Goal: Feedback & Contribution: Submit feedback/report problem

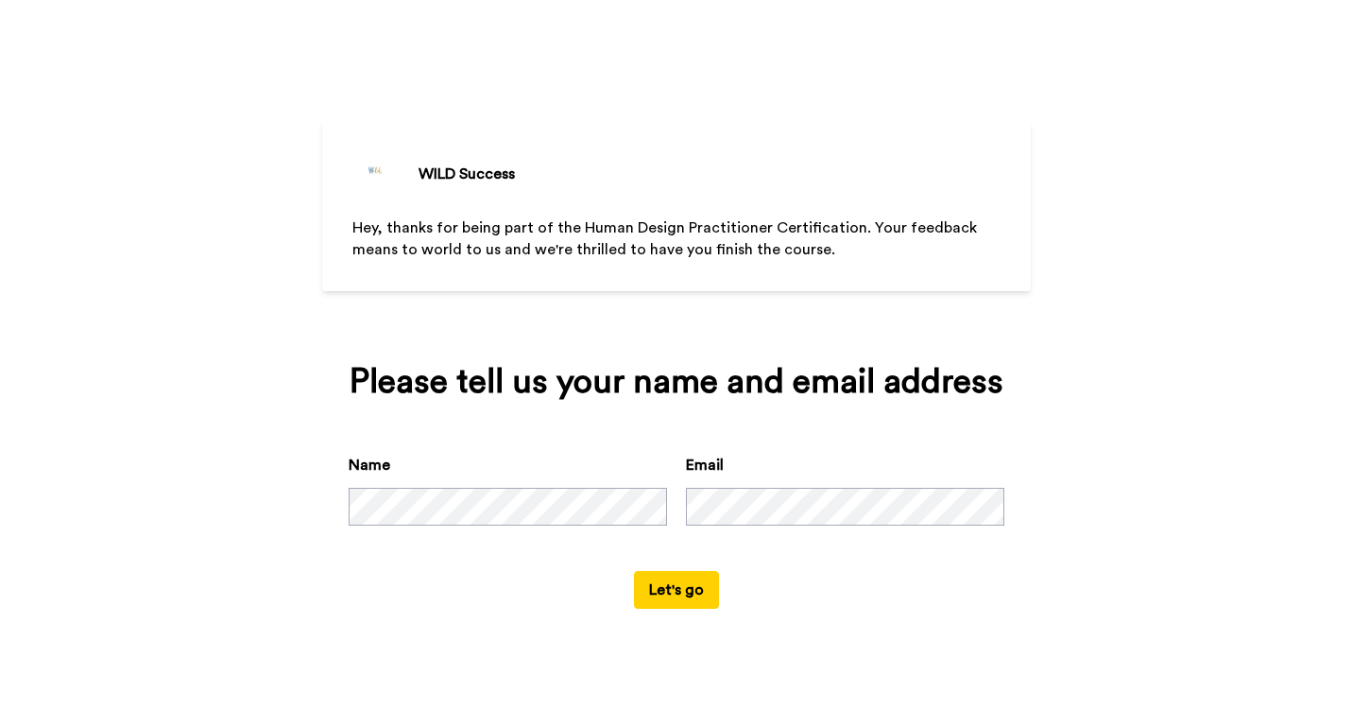
click at [654, 608] on button "Let's go" at bounding box center [676, 590] width 85 height 38
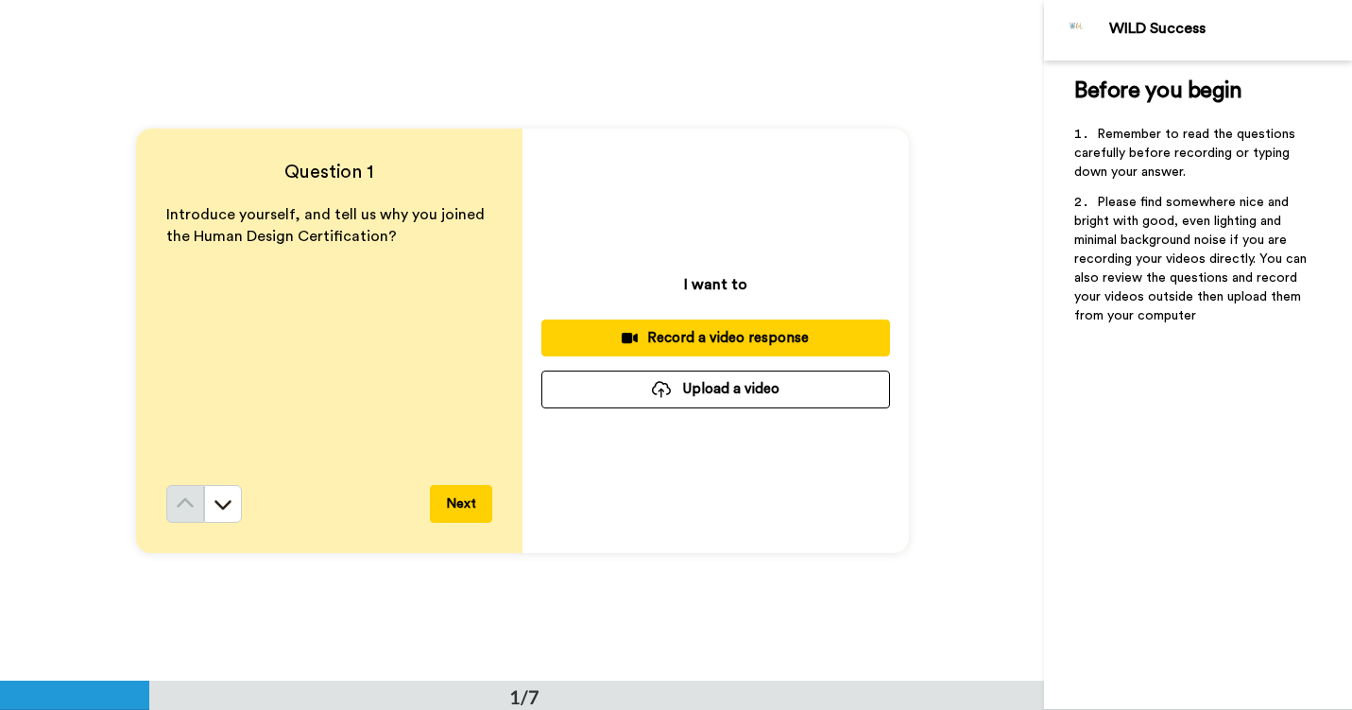
click at [710, 329] on div "Record a video response" at bounding box center [716, 338] width 318 height 20
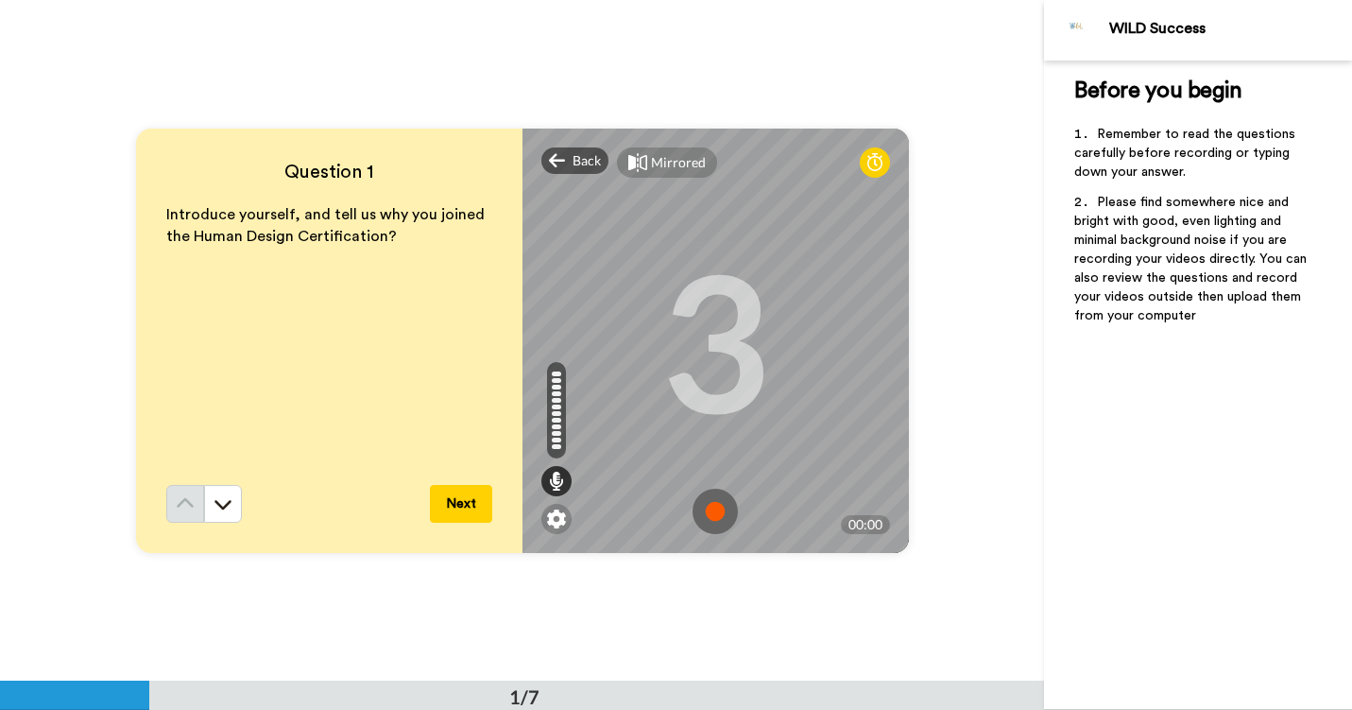
click at [718, 519] on img at bounding box center [715, 510] width 45 height 45
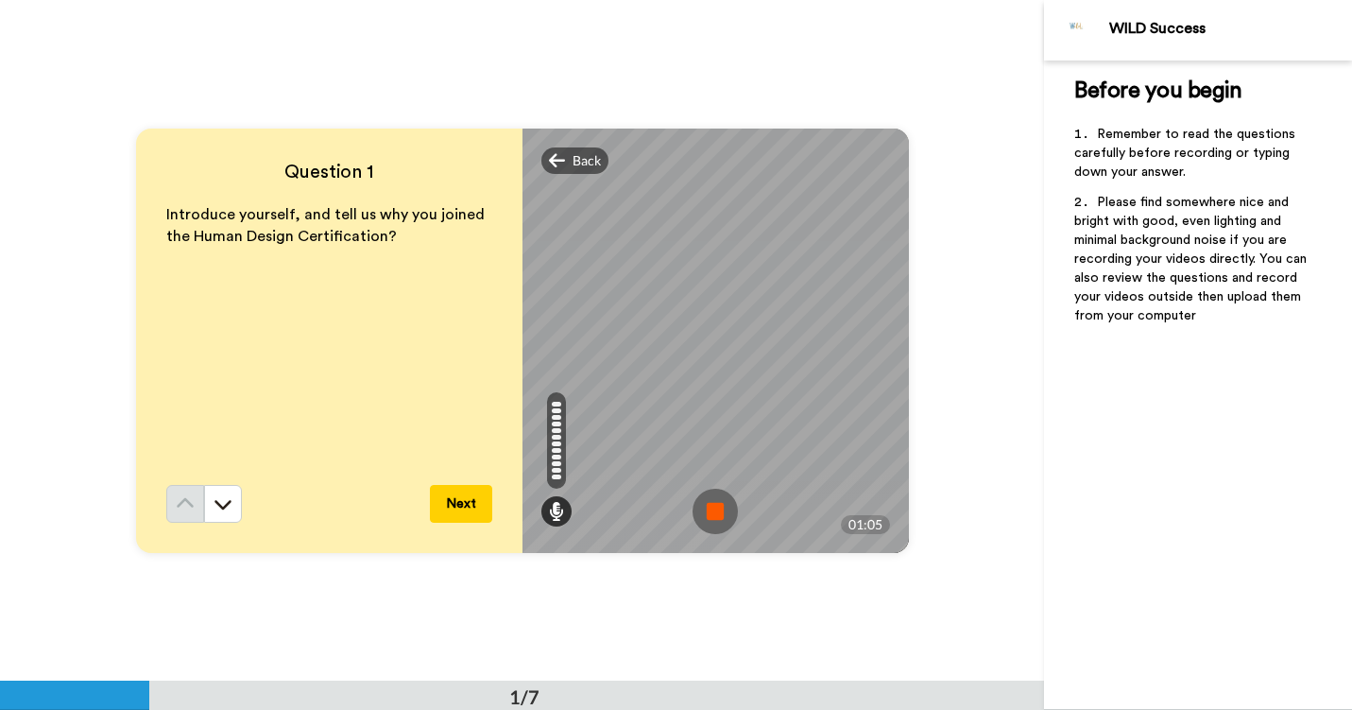
click at [717, 517] on img at bounding box center [715, 510] width 45 height 45
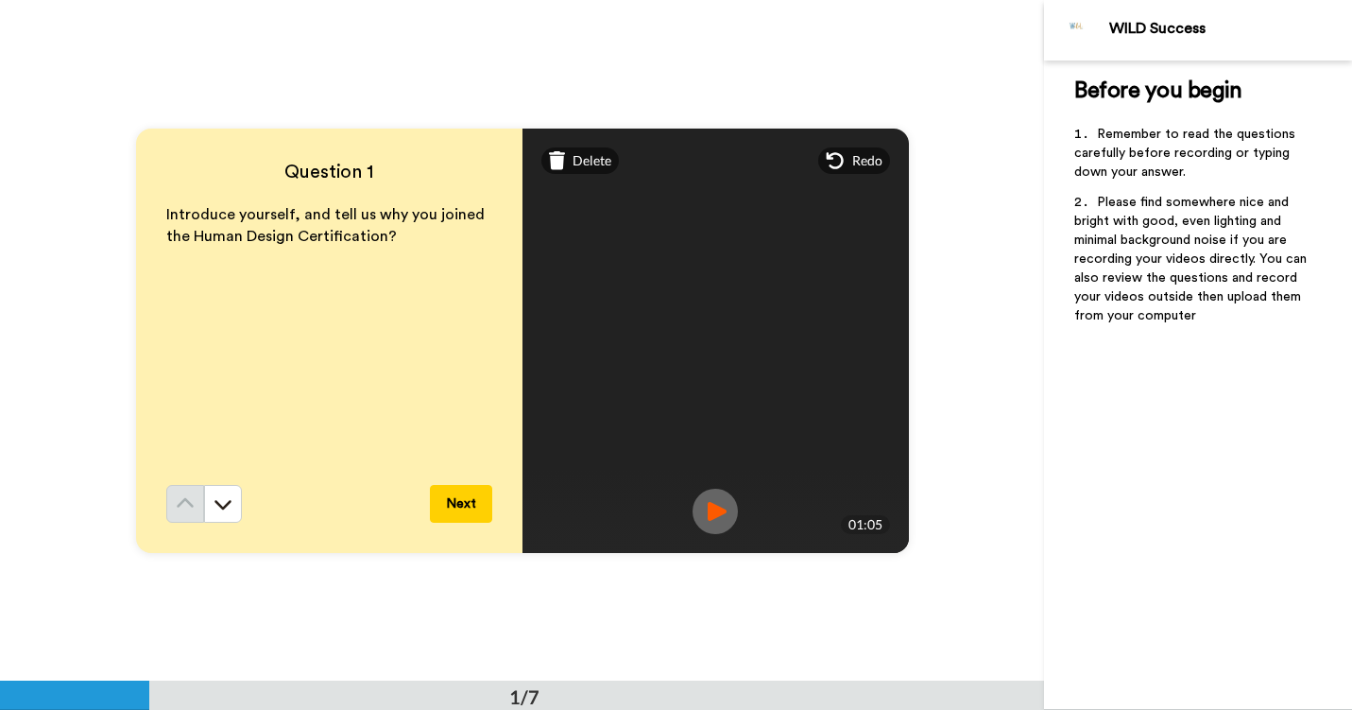
click at [717, 517] on img at bounding box center [715, 510] width 45 height 45
click at [470, 499] on button "Next" at bounding box center [461, 504] width 62 height 38
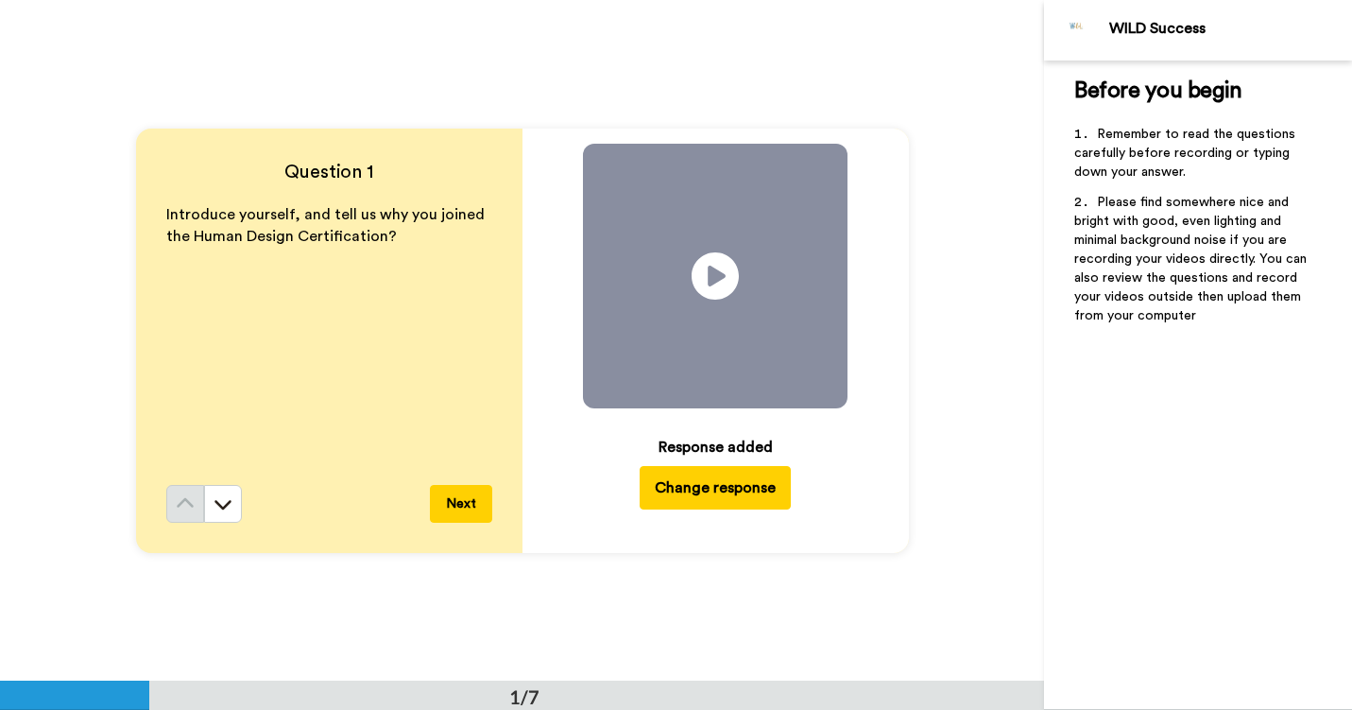
scroll to position [681, 0]
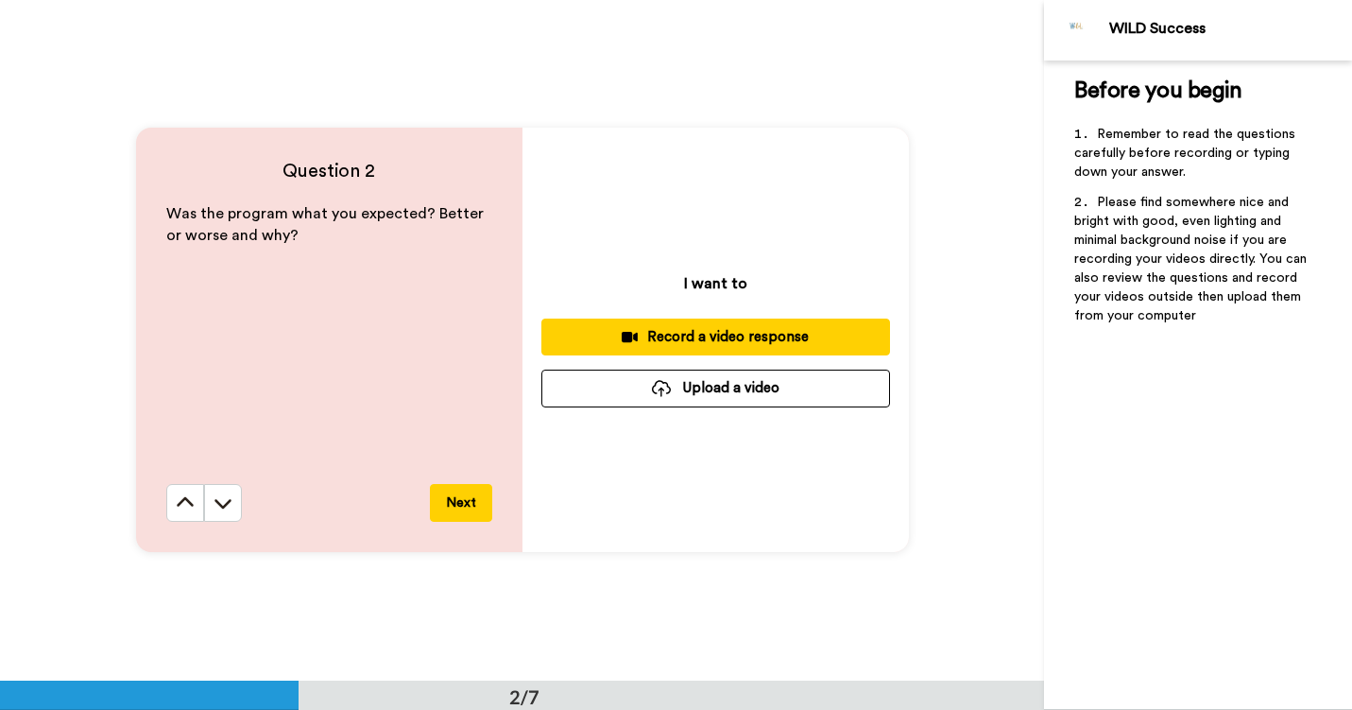
click at [649, 338] on div "Record a video response" at bounding box center [716, 337] width 318 height 20
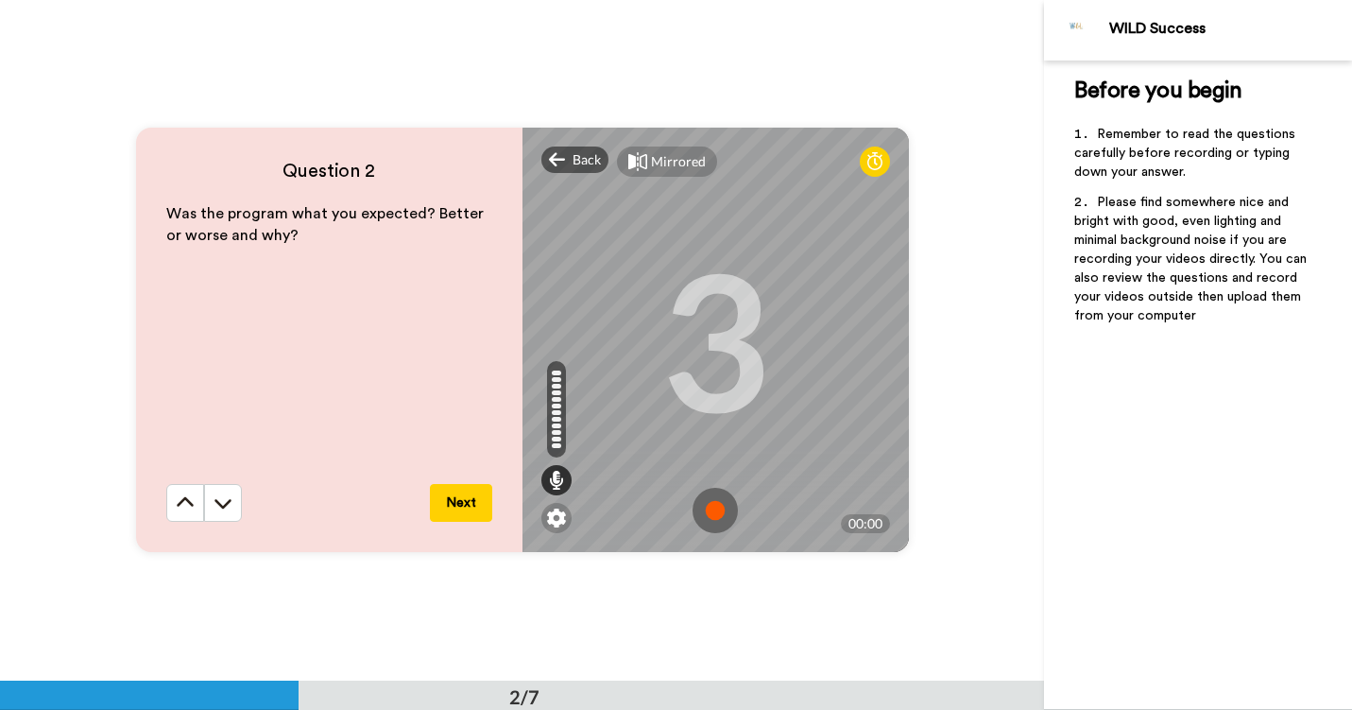
click at [718, 509] on img at bounding box center [715, 510] width 45 height 45
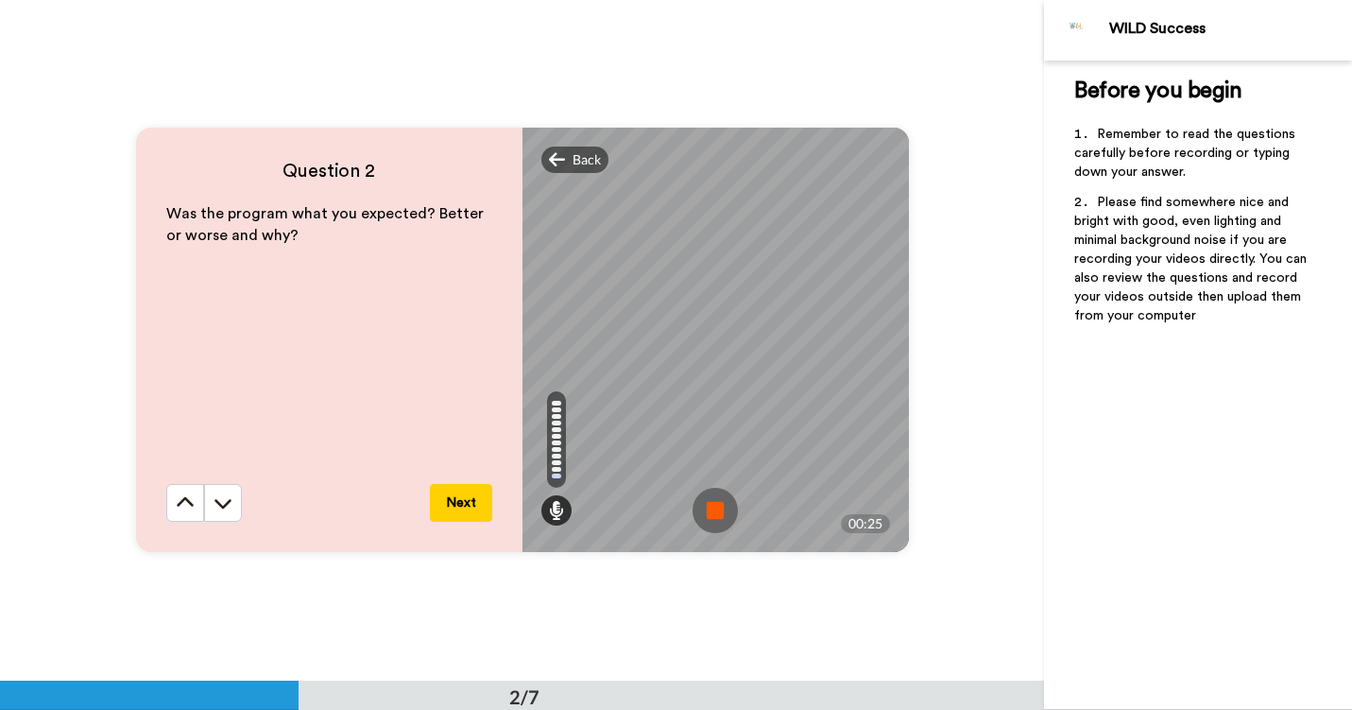
click at [718, 509] on img at bounding box center [715, 510] width 45 height 45
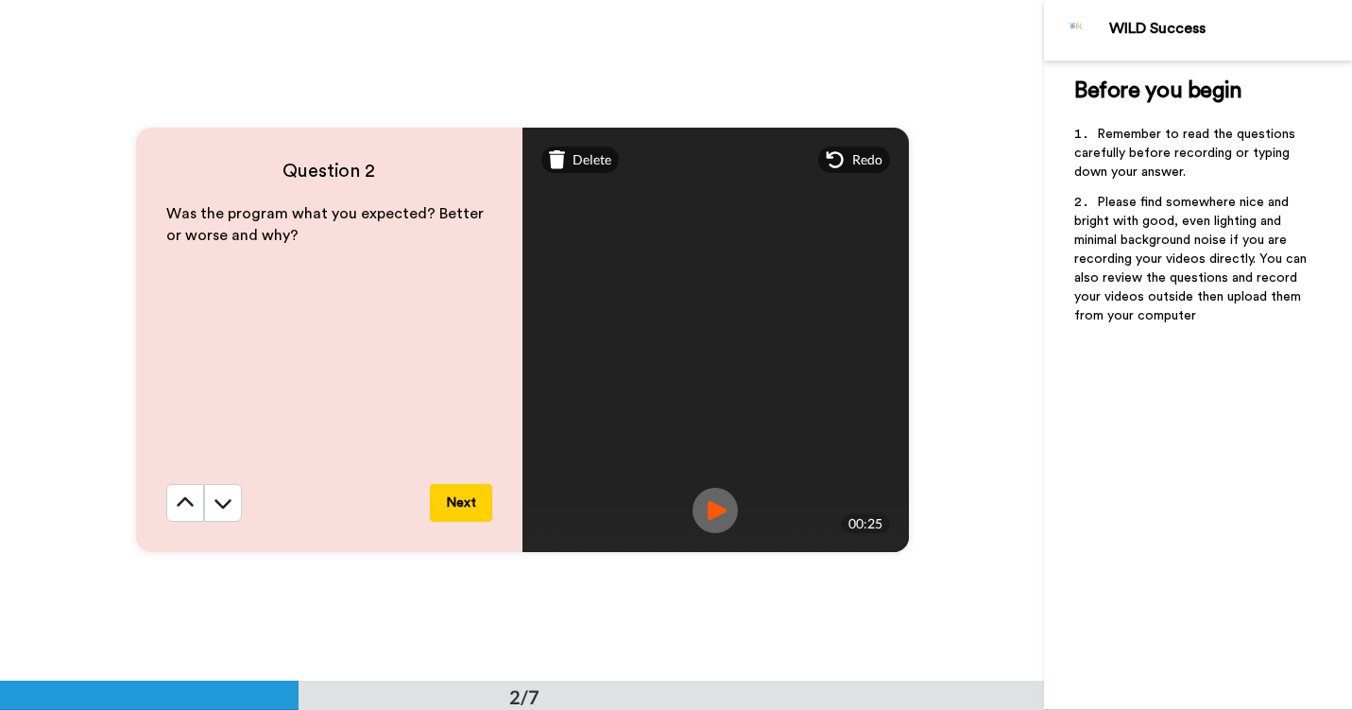
click at [463, 505] on button "Next" at bounding box center [461, 503] width 62 height 38
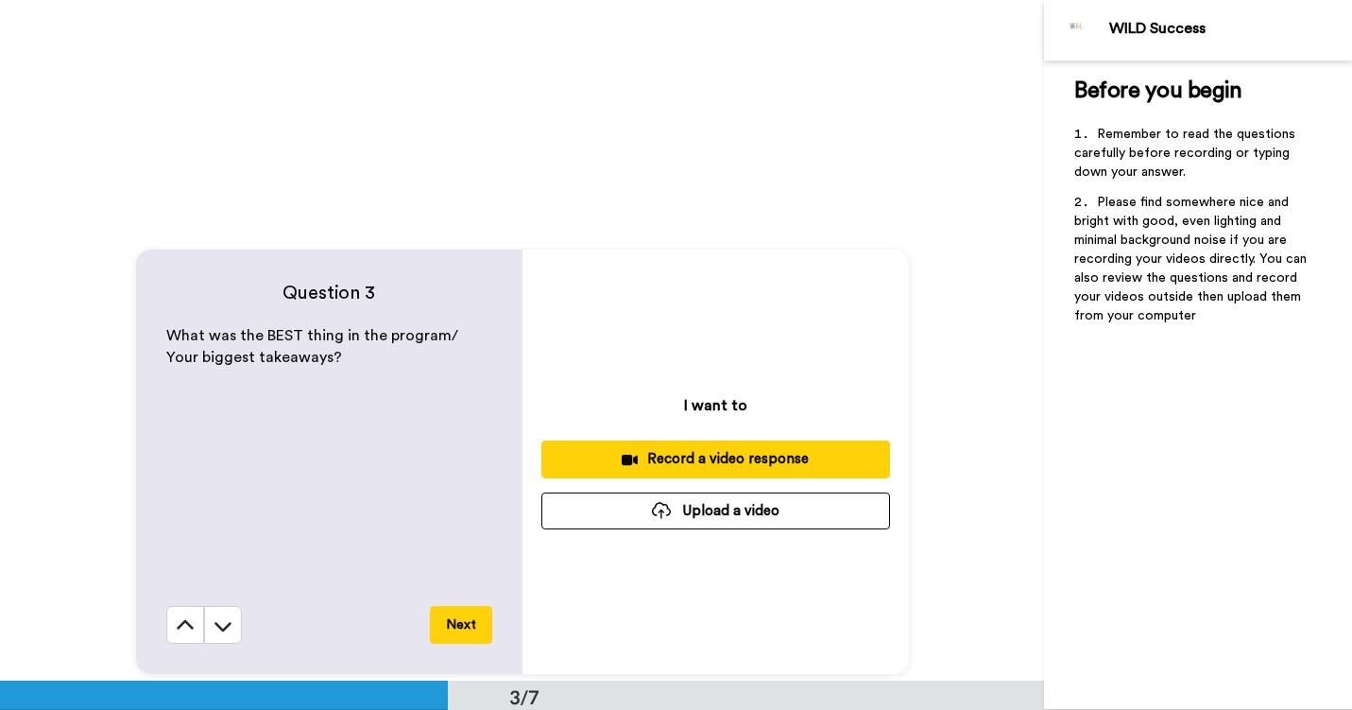
scroll to position [1255, 0]
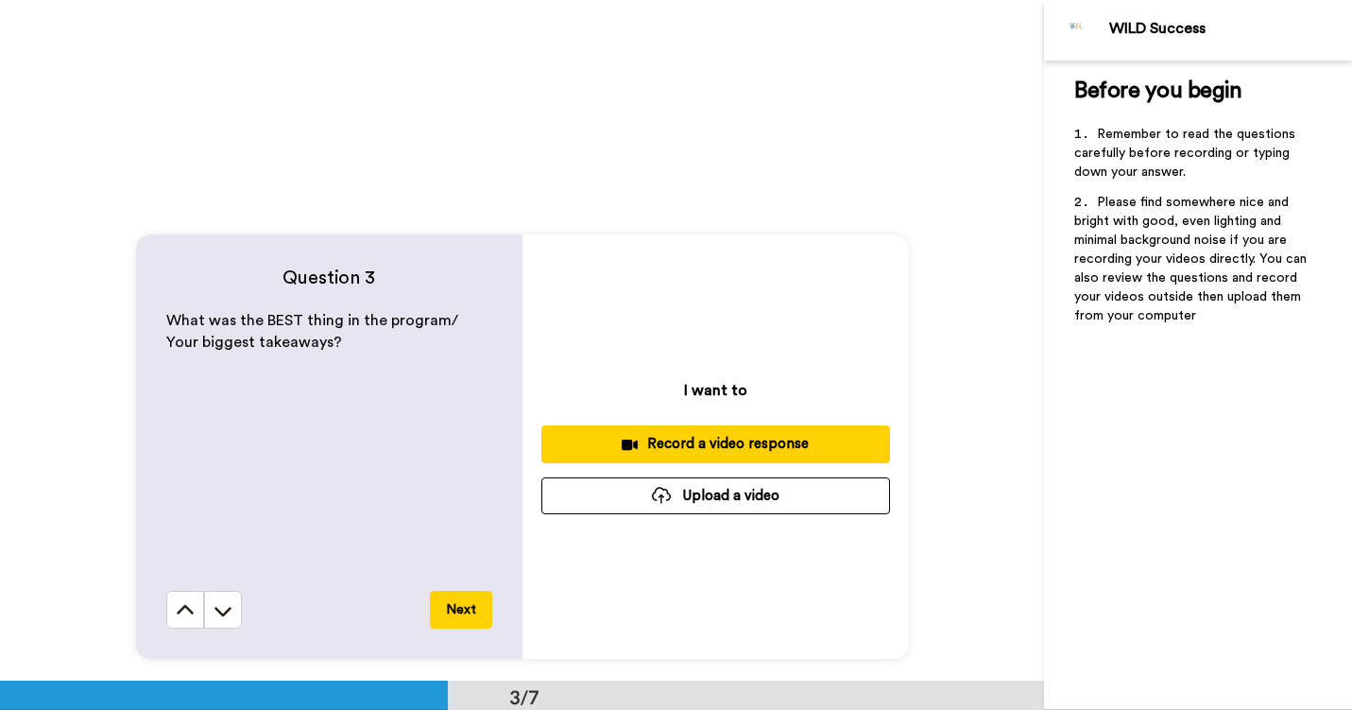
click at [671, 440] on div "Record a video response" at bounding box center [716, 444] width 318 height 20
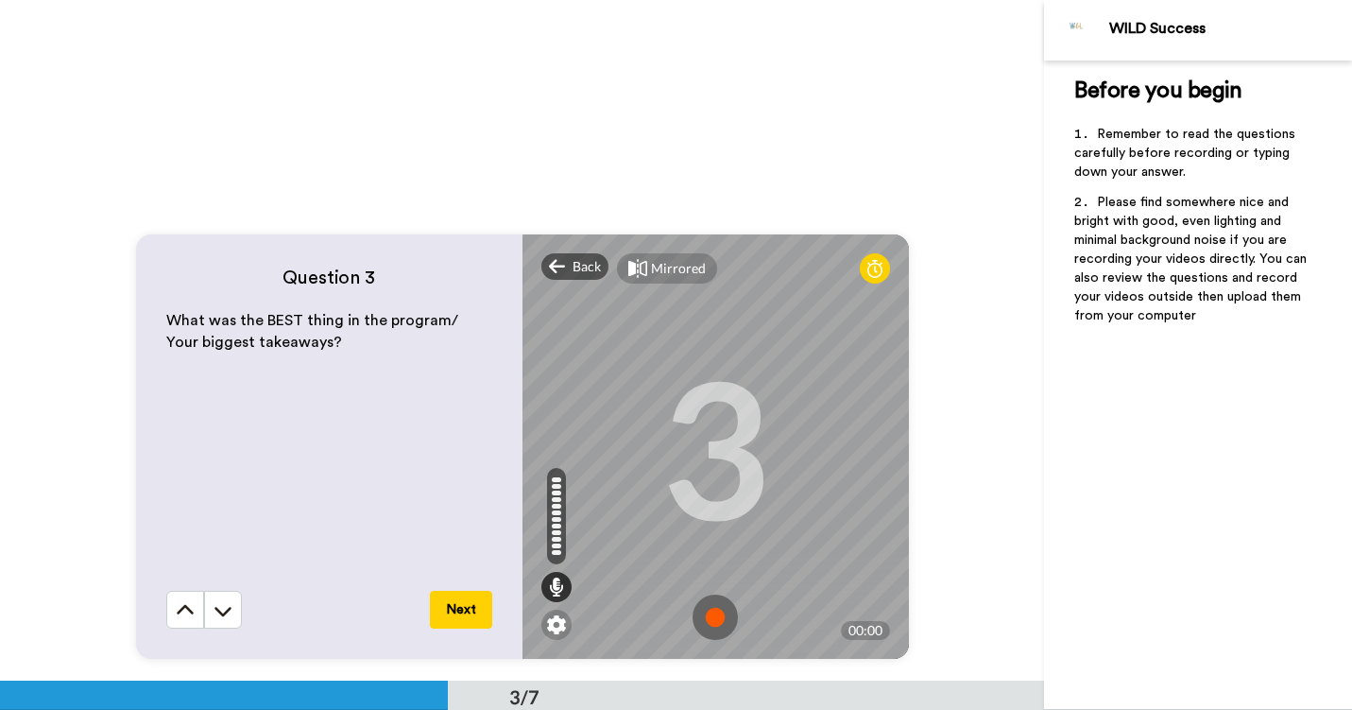
click at [715, 611] on img at bounding box center [715, 616] width 45 height 45
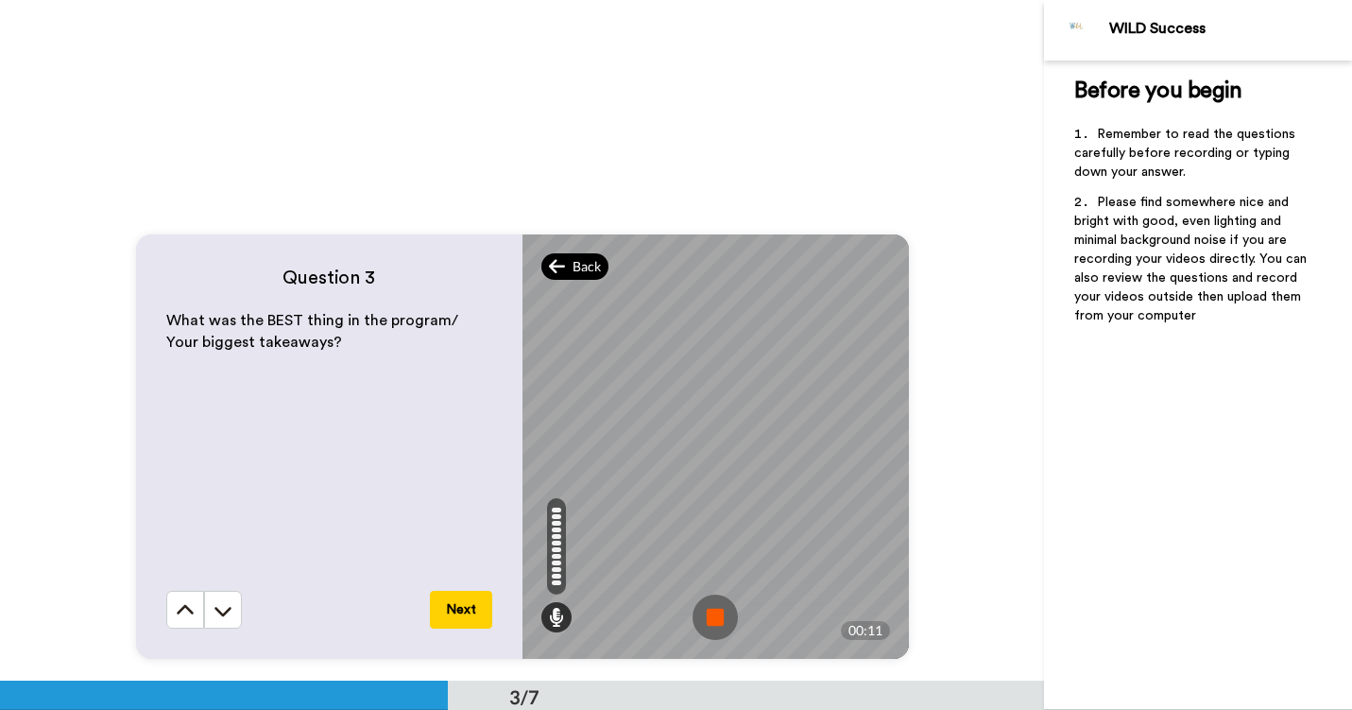
click at [571, 271] on div "Back" at bounding box center [575, 266] width 68 height 26
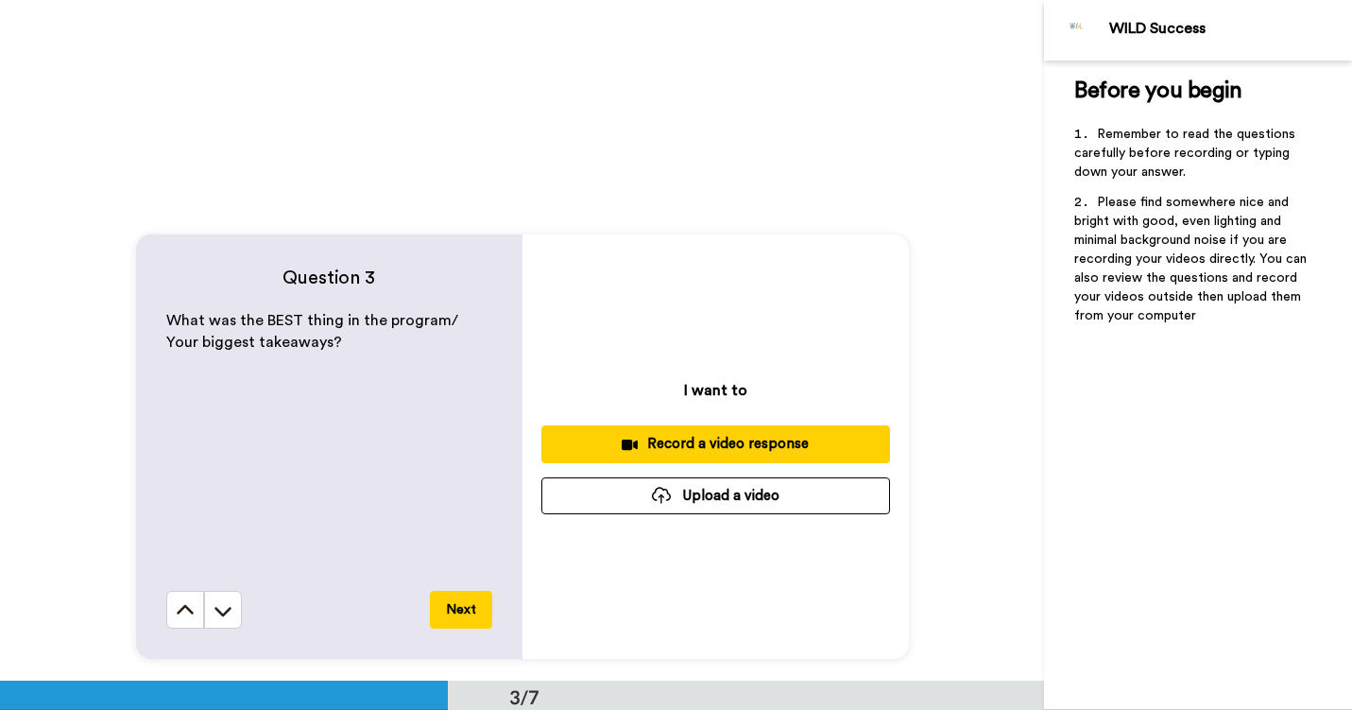
click at [678, 439] on div "Record a video response" at bounding box center [716, 444] width 318 height 20
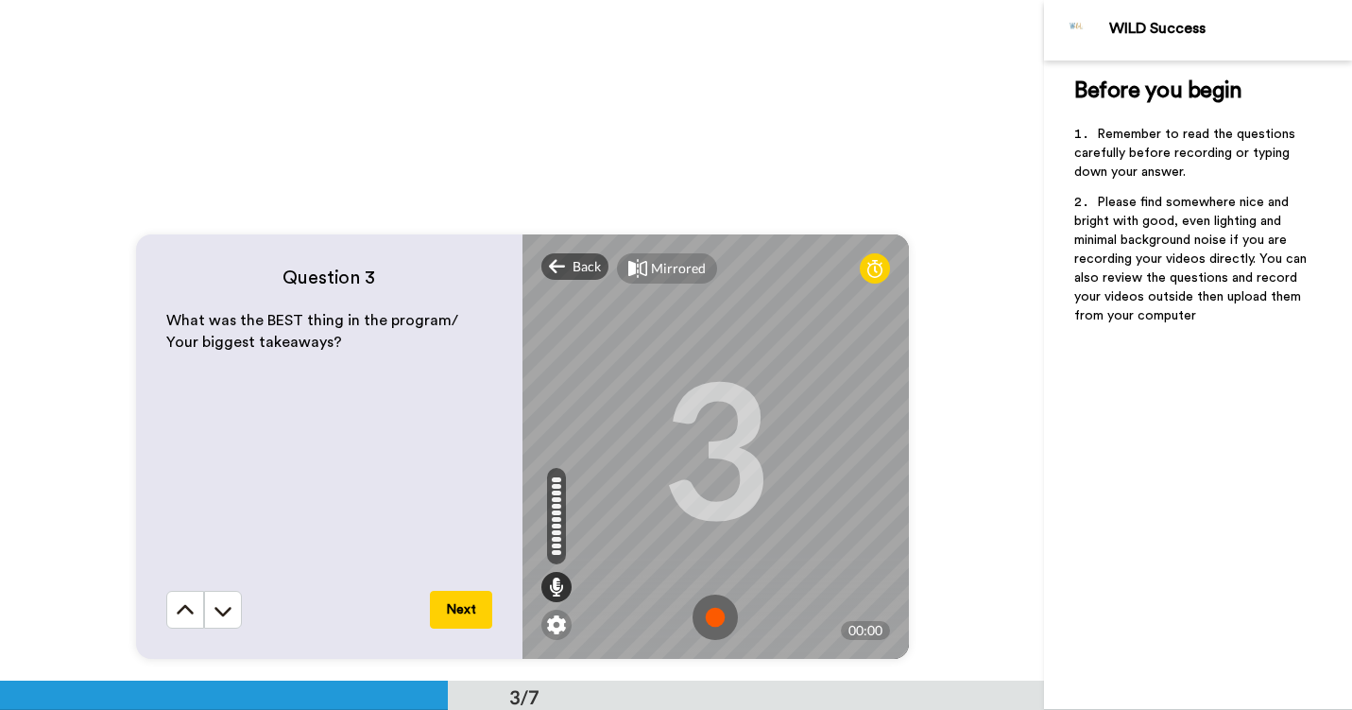
click at [704, 620] on img at bounding box center [715, 616] width 45 height 45
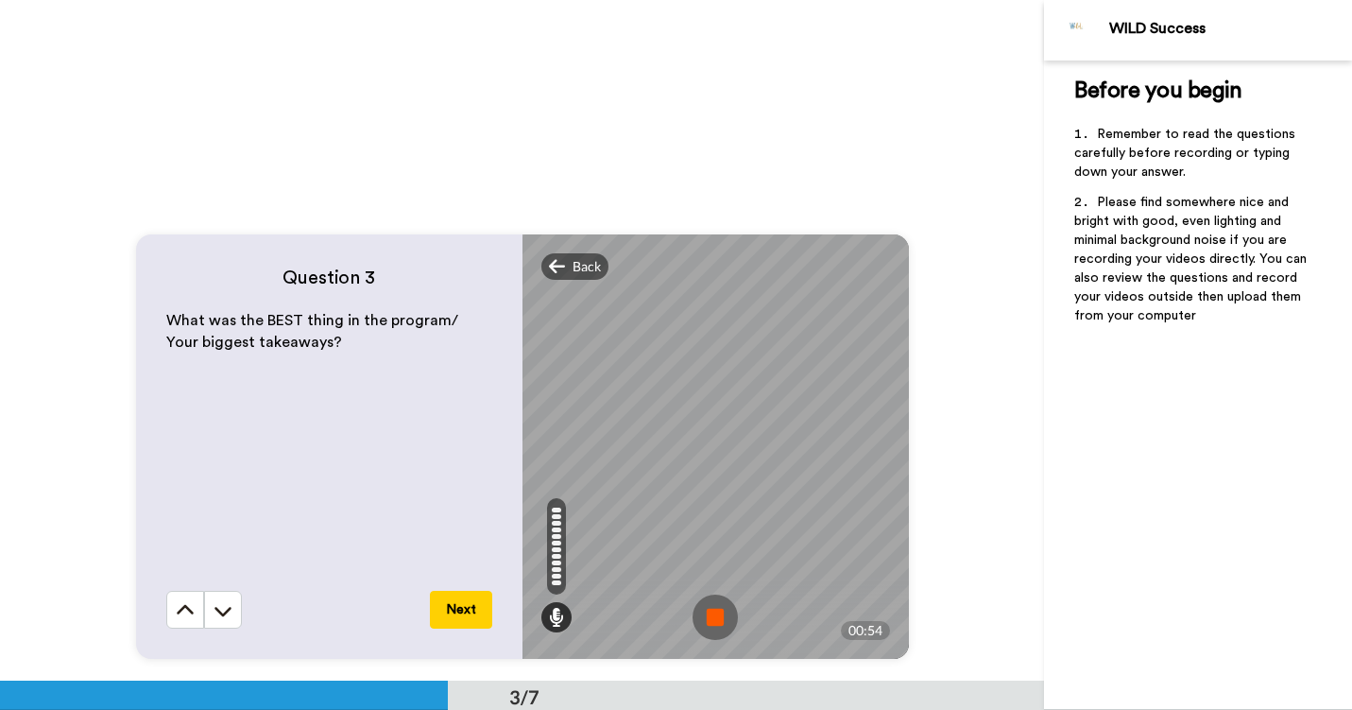
click at [722, 620] on img at bounding box center [715, 616] width 45 height 45
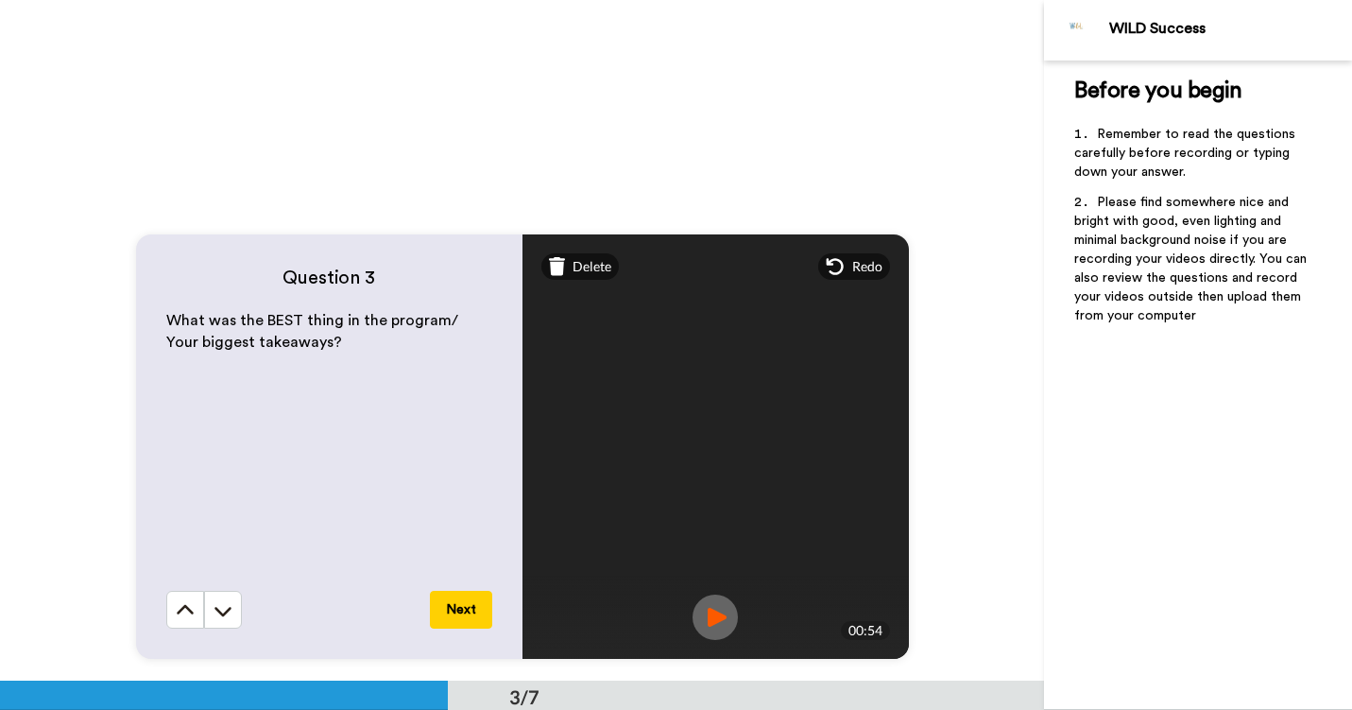
click at [477, 613] on button "Next" at bounding box center [461, 610] width 62 height 38
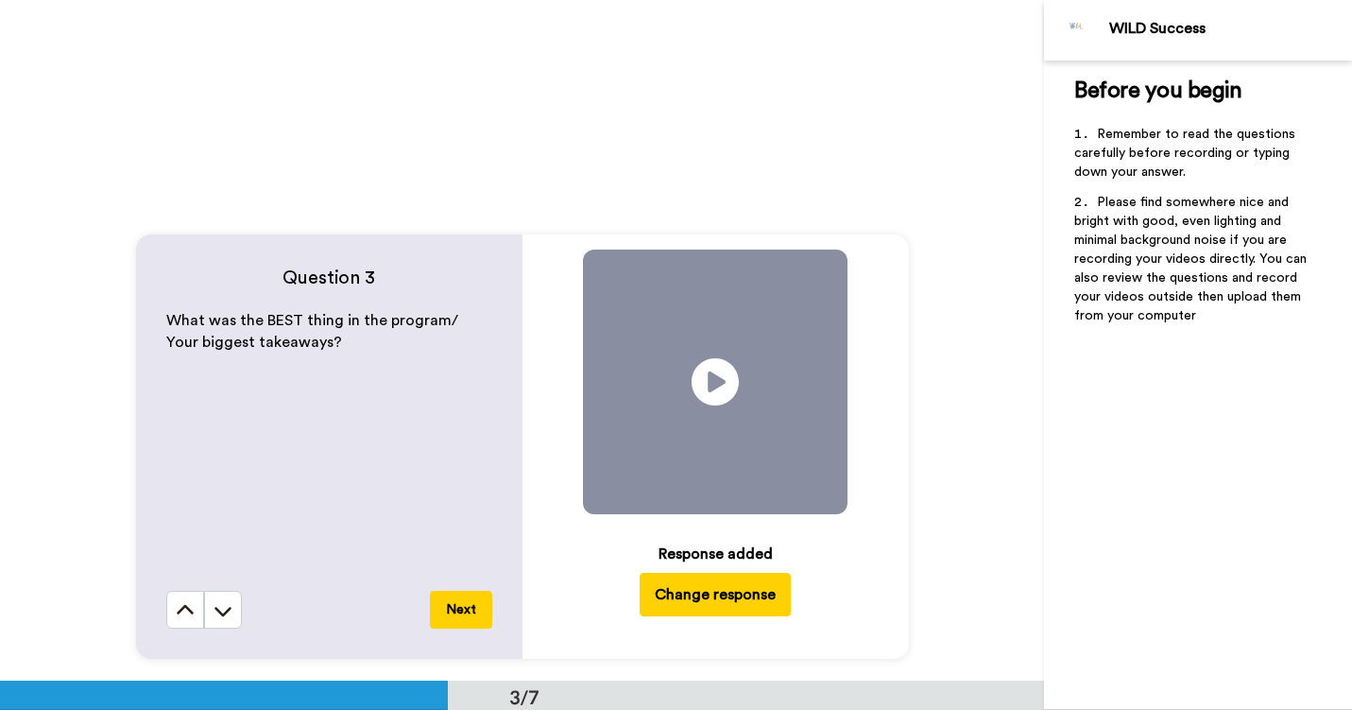
scroll to position [2042, 0]
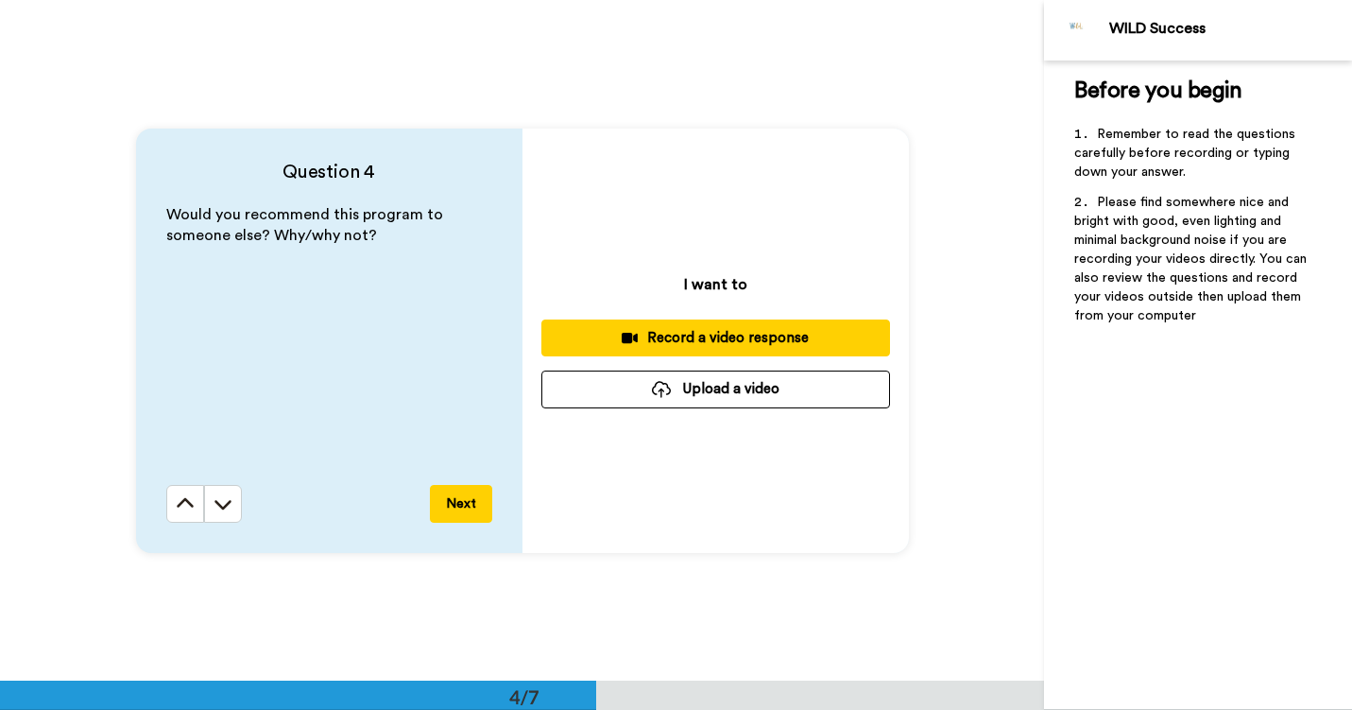
click at [722, 335] on div "Record a video response" at bounding box center [716, 338] width 318 height 20
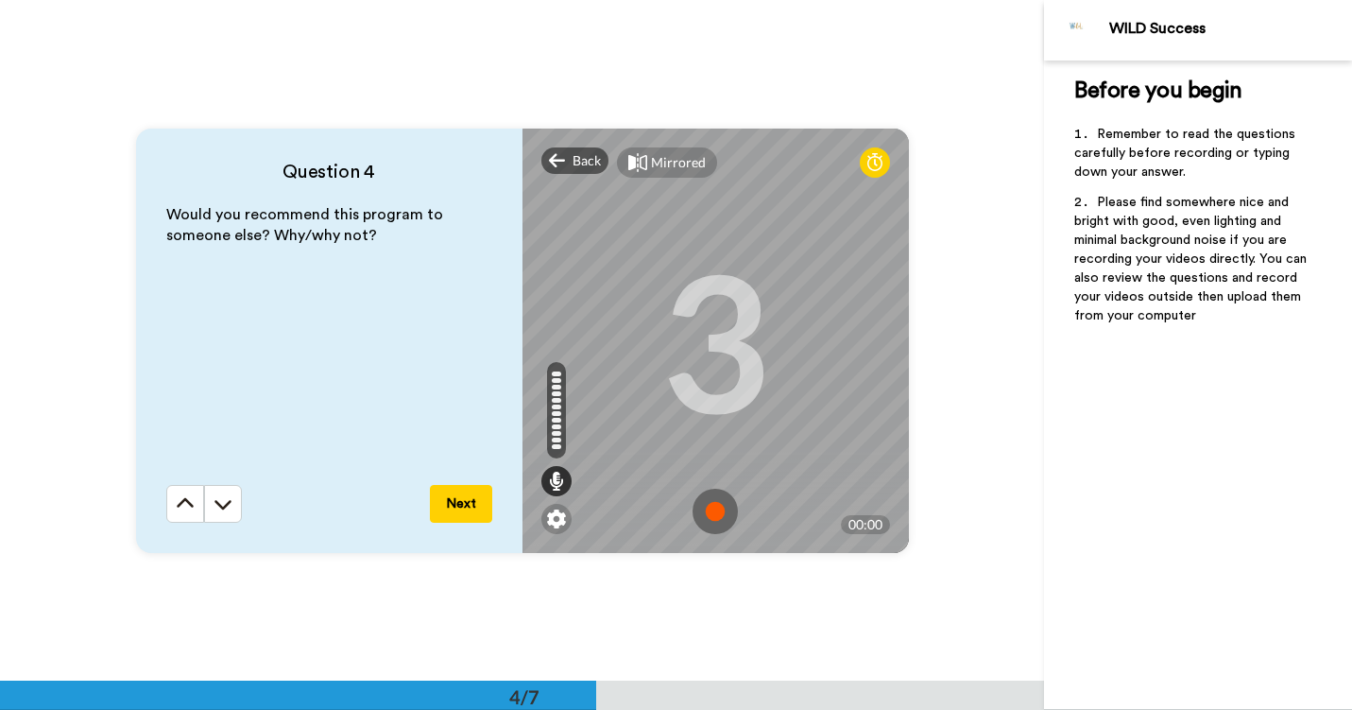
click at [725, 504] on img at bounding box center [715, 510] width 45 height 45
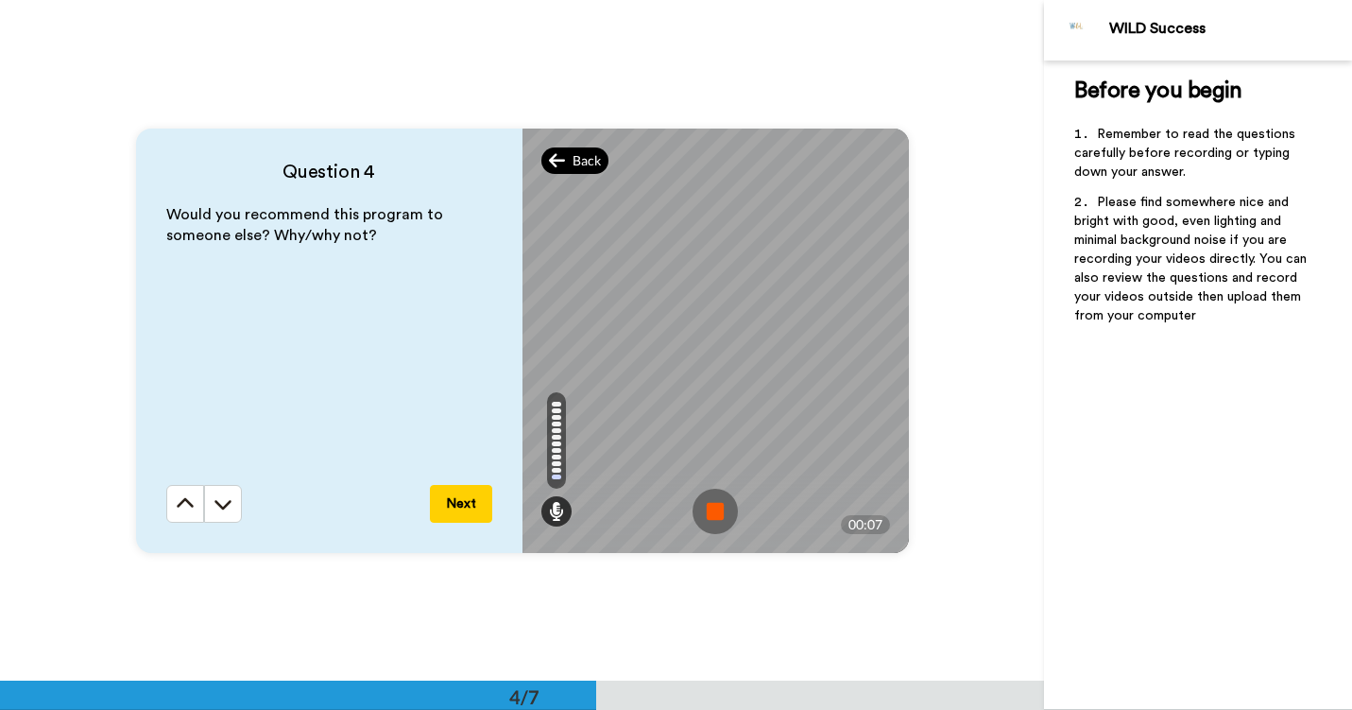
click at [565, 162] on icon at bounding box center [557, 160] width 17 height 19
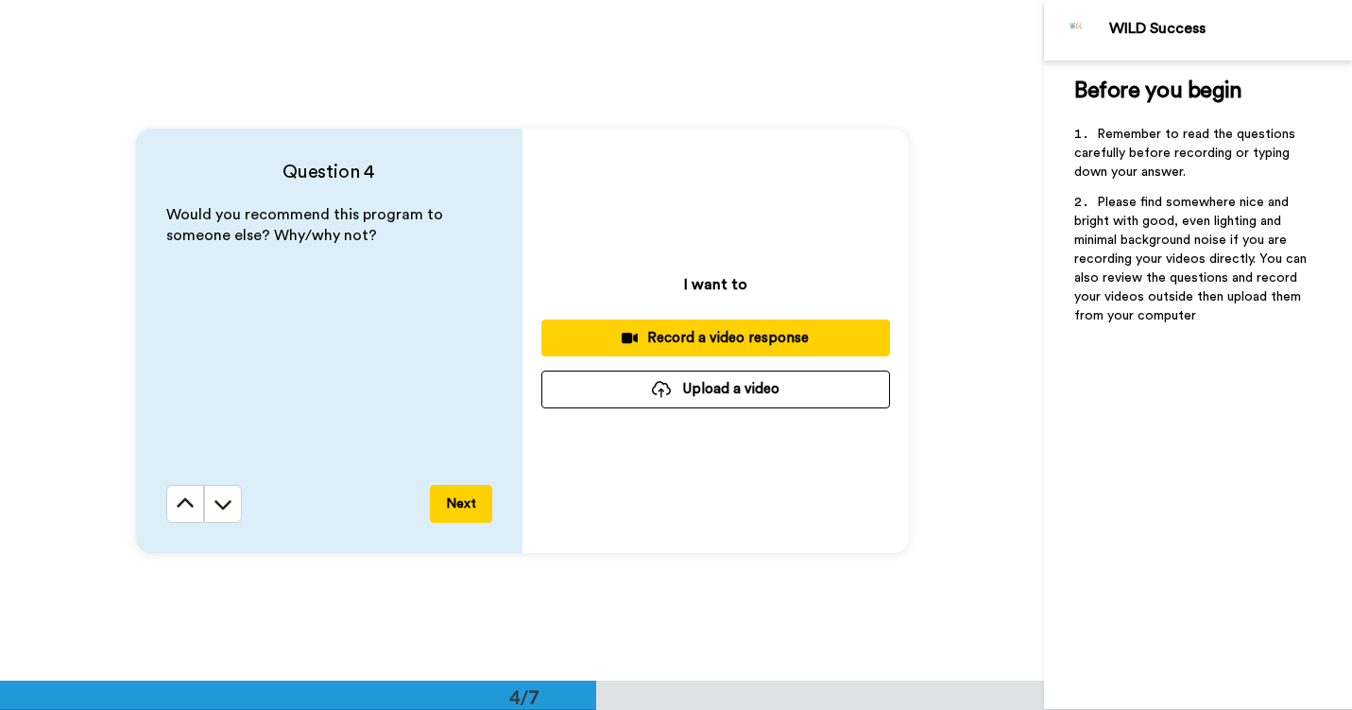
click at [662, 342] on div "Record a video response" at bounding box center [716, 338] width 318 height 20
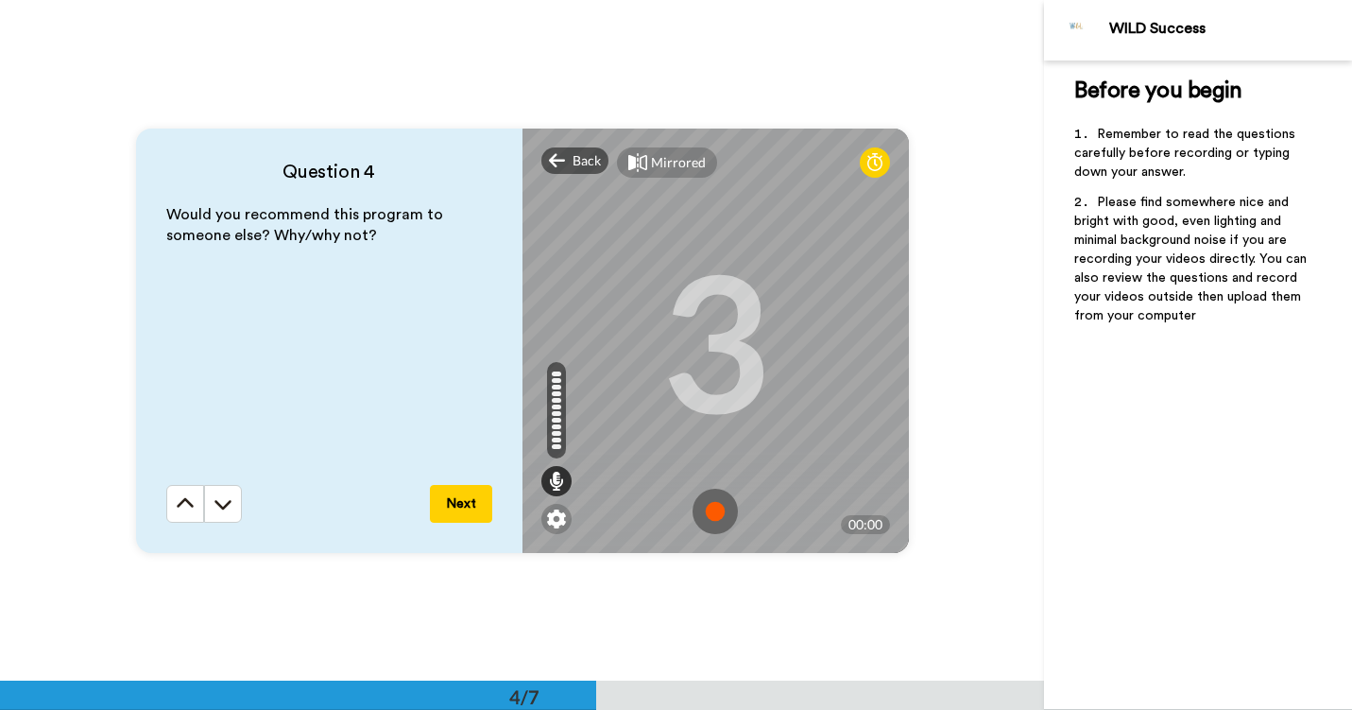
click at [716, 513] on img at bounding box center [715, 510] width 45 height 45
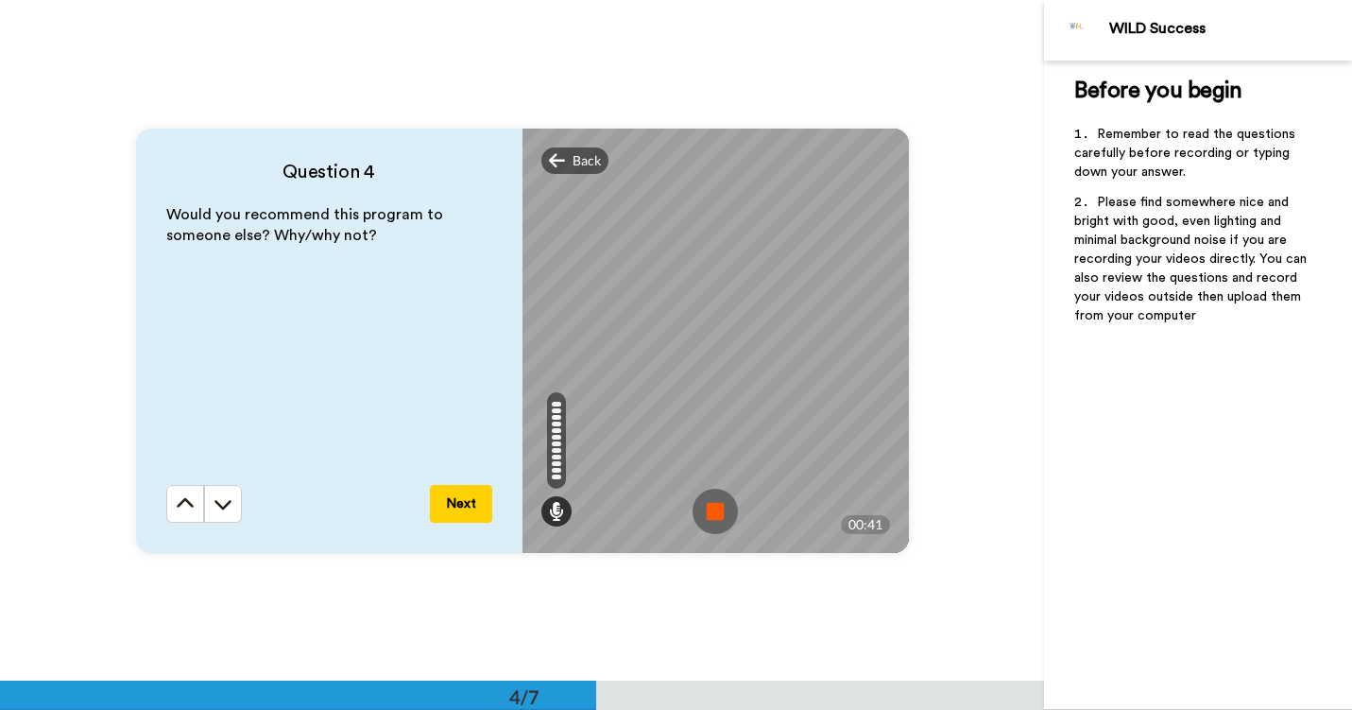
click at [703, 510] on img at bounding box center [715, 510] width 45 height 45
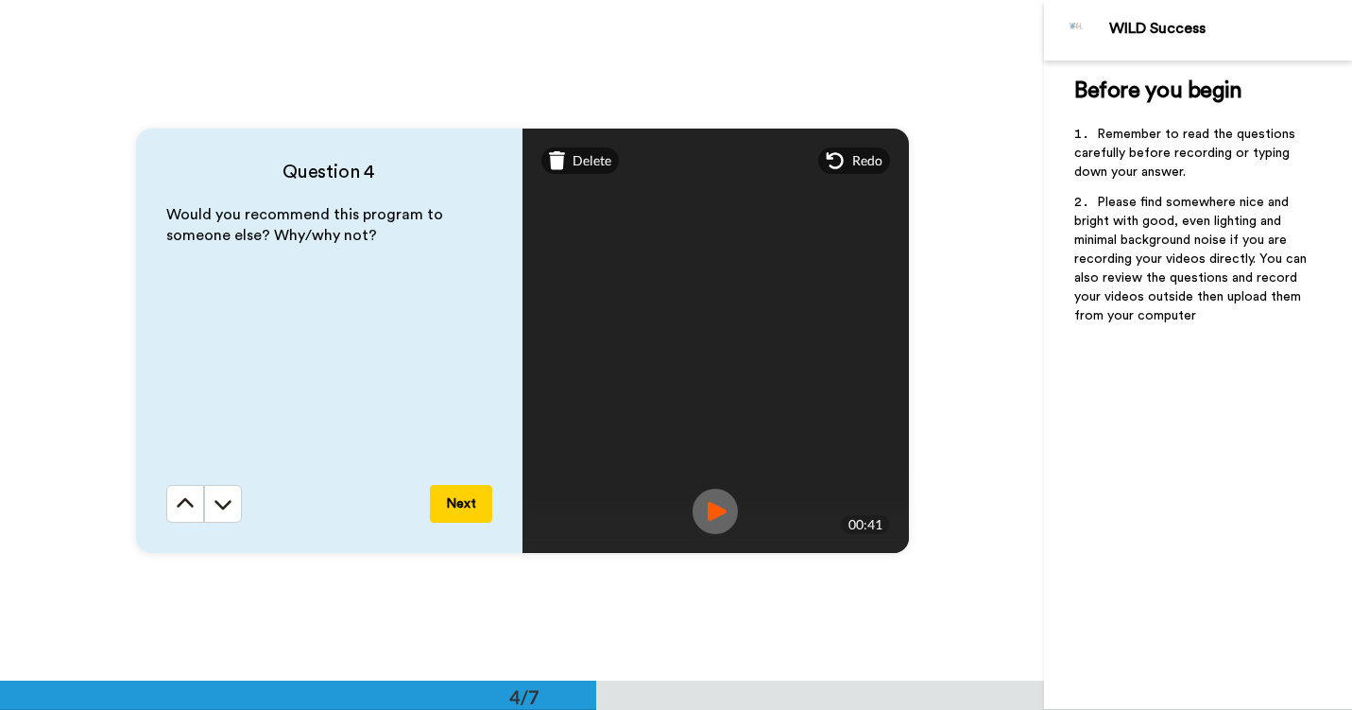
click at [469, 506] on button "Next" at bounding box center [461, 504] width 62 height 38
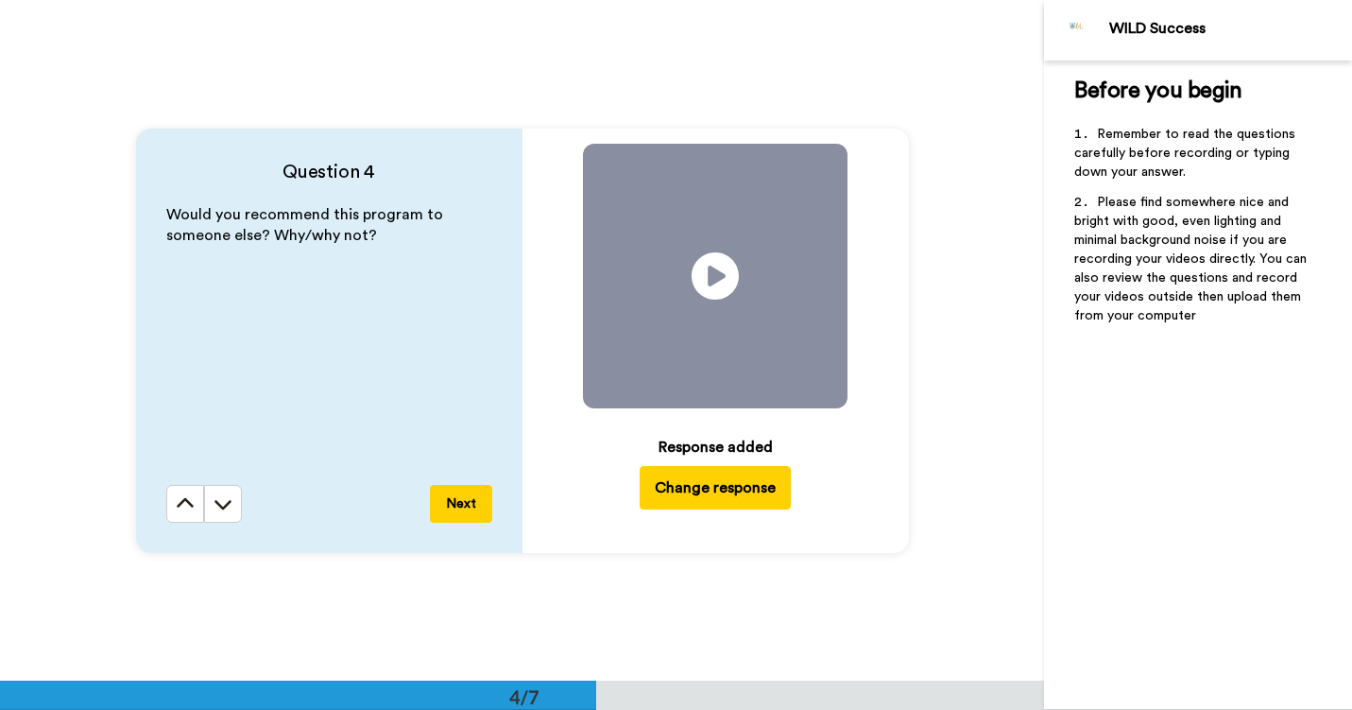
scroll to position [2723, 0]
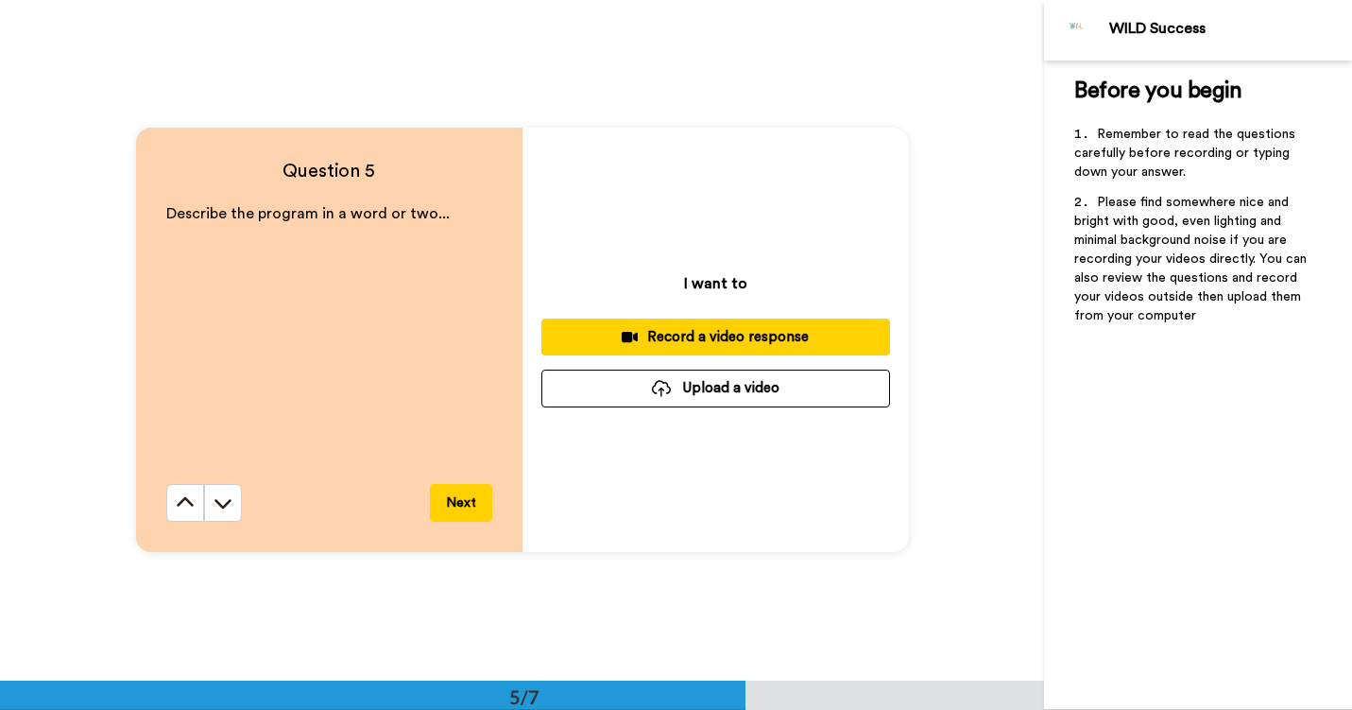
click at [711, 340] on div "Record a video response" at bounding box center [716, 337] width 318 height 20
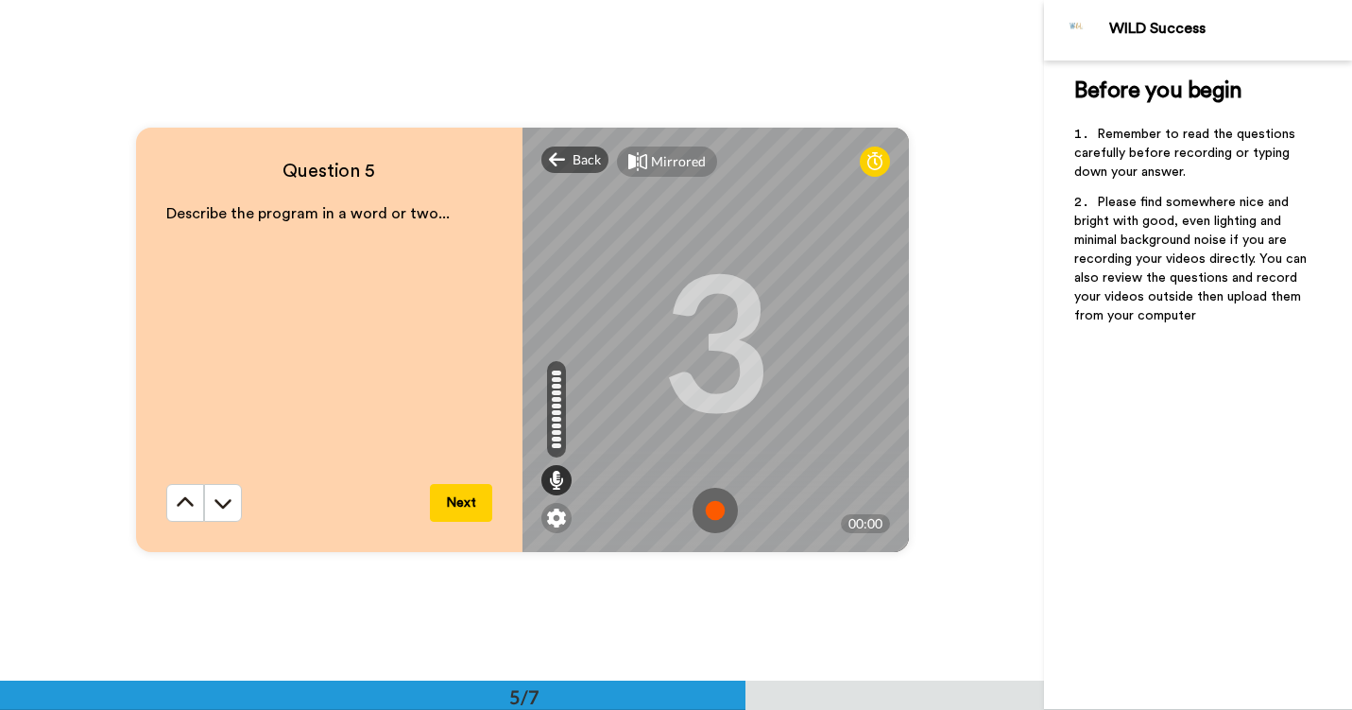
click at [720, 506] on img at bounding box center [715, 510] width 45 height 45
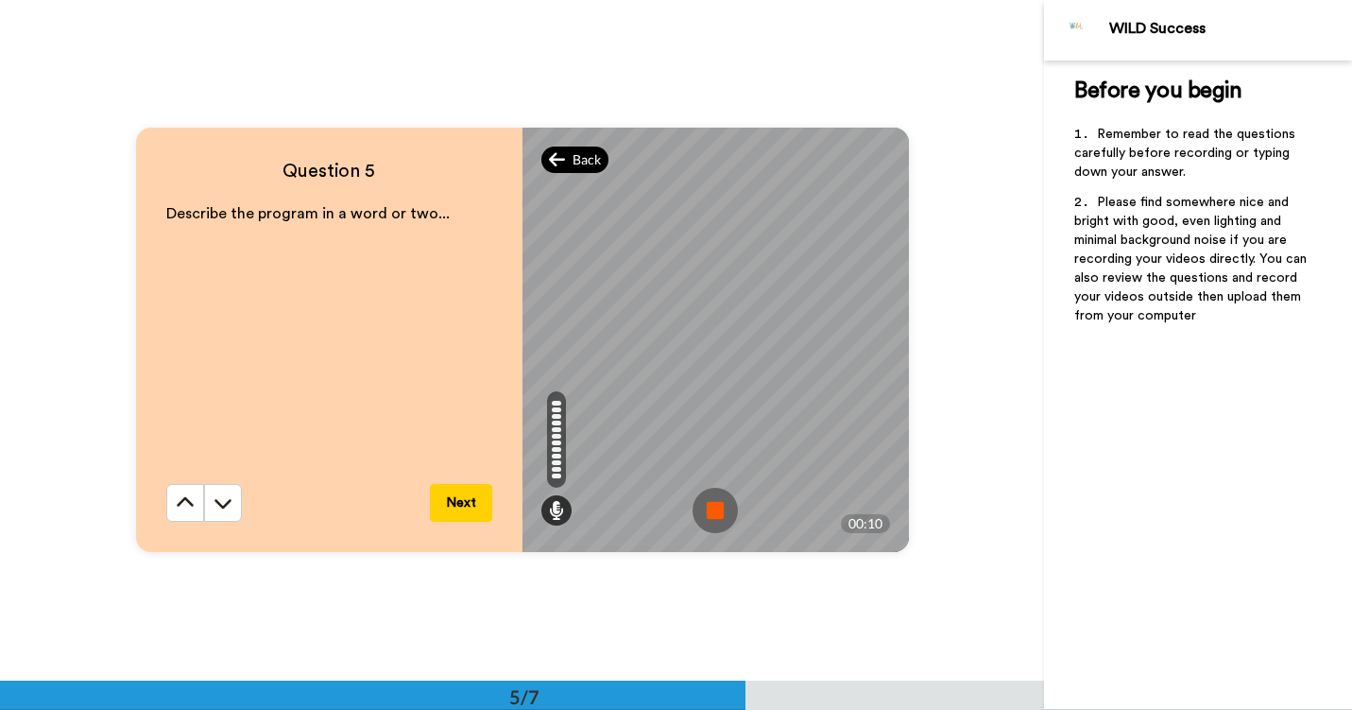
click at [557, 157] on icon at bounding box center [557, 159] width 17 height 19
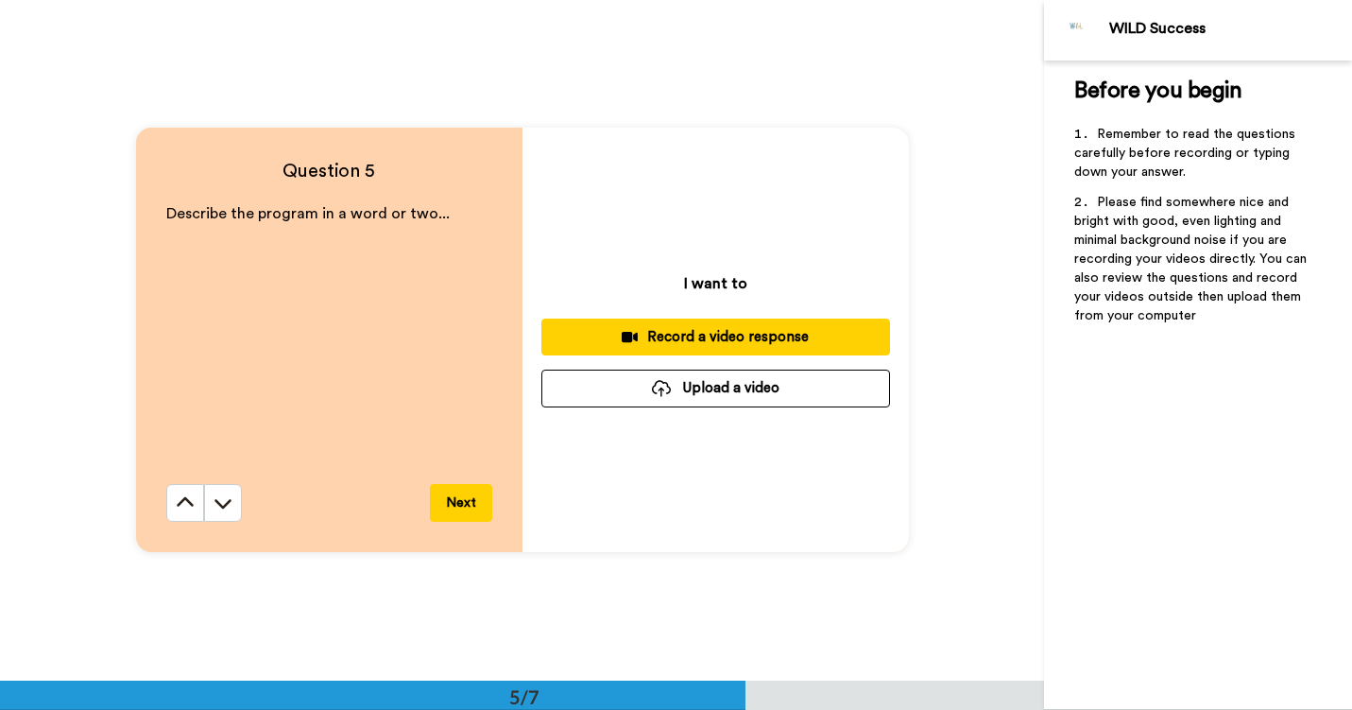
click at [634, 327] on div "Record a video response" at bounding box center [716, 337] width 318 height 20
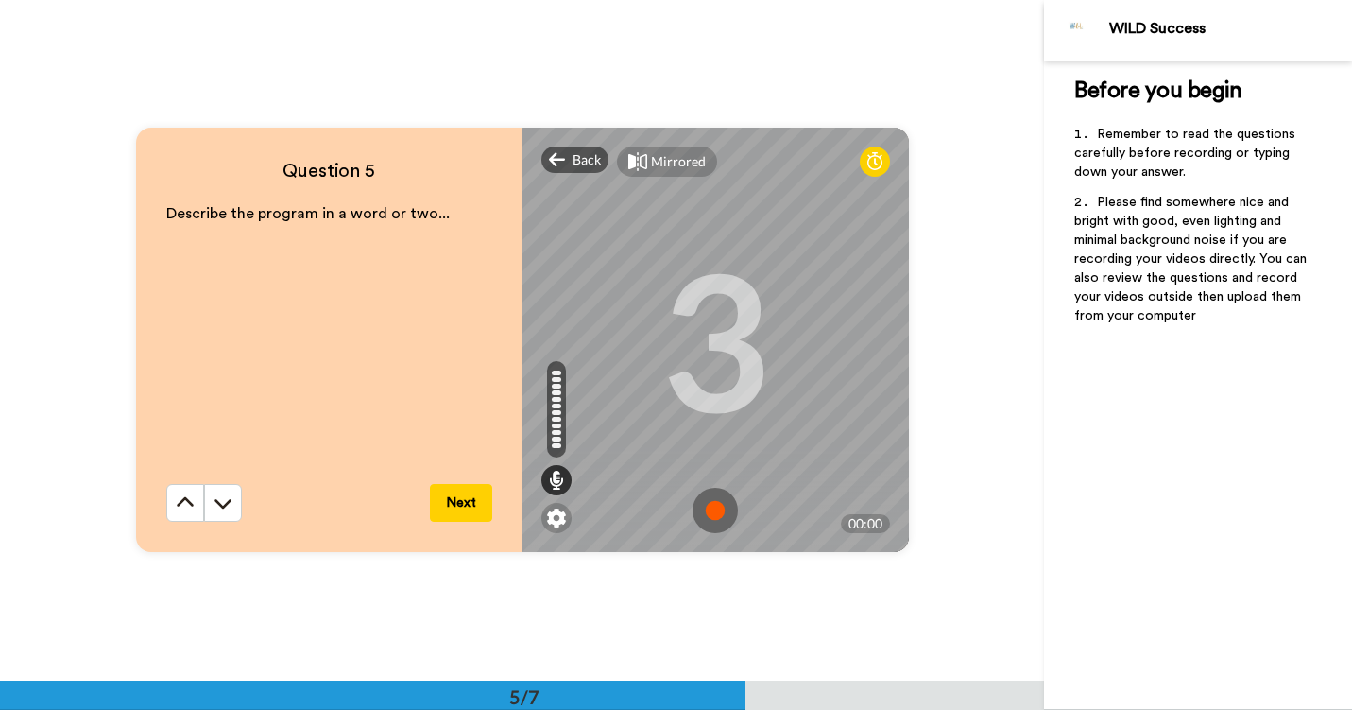
click at [712, 507] on img at bounding box center [715, 510] width 45 height 45
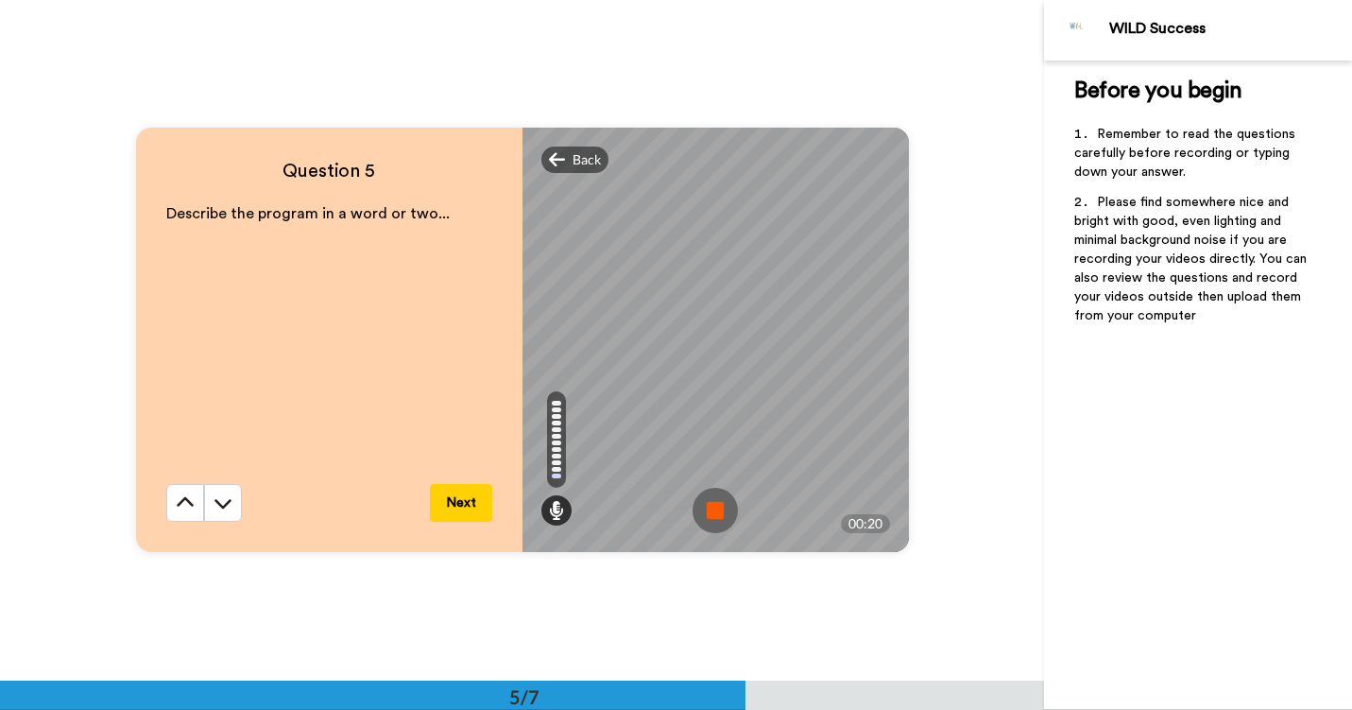
click at [712, 507] on img at bounding box center [715, 510] width 45 height 45
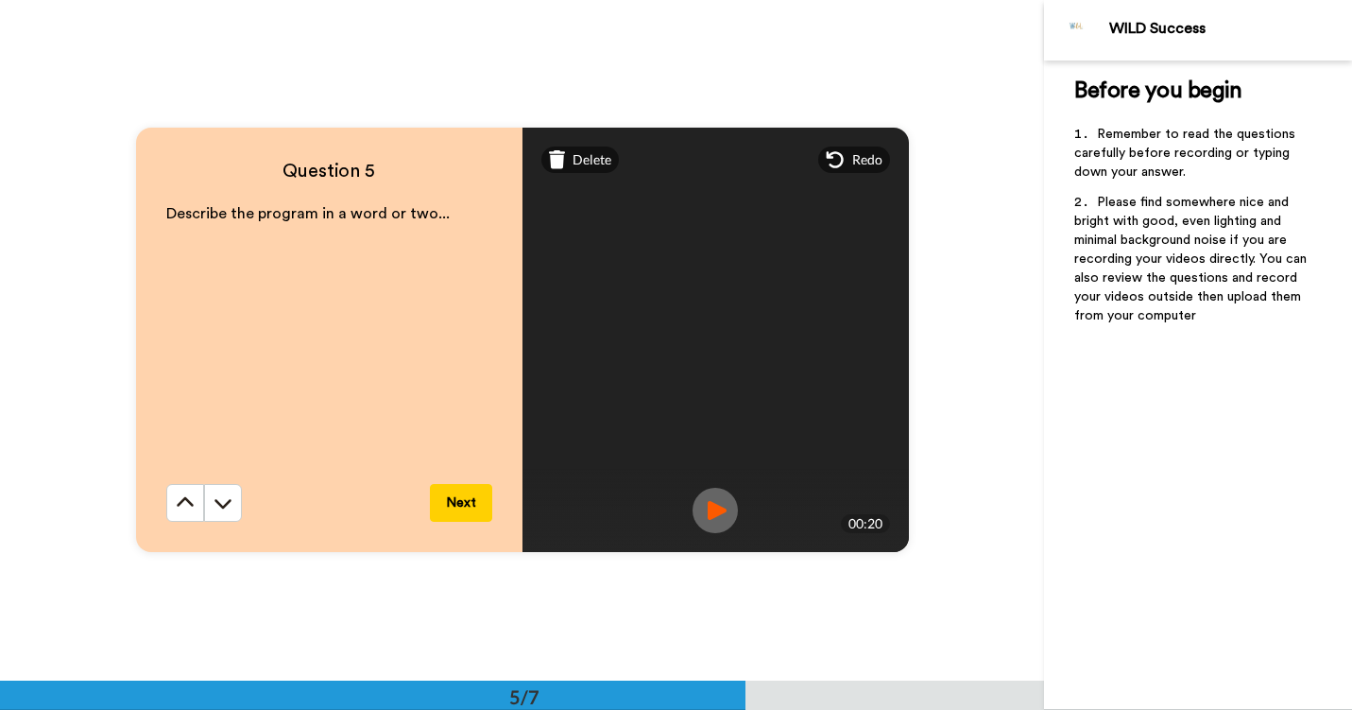
click at [458, 509] on button "Next" at bounding box center [461, 503] width 62 height 38
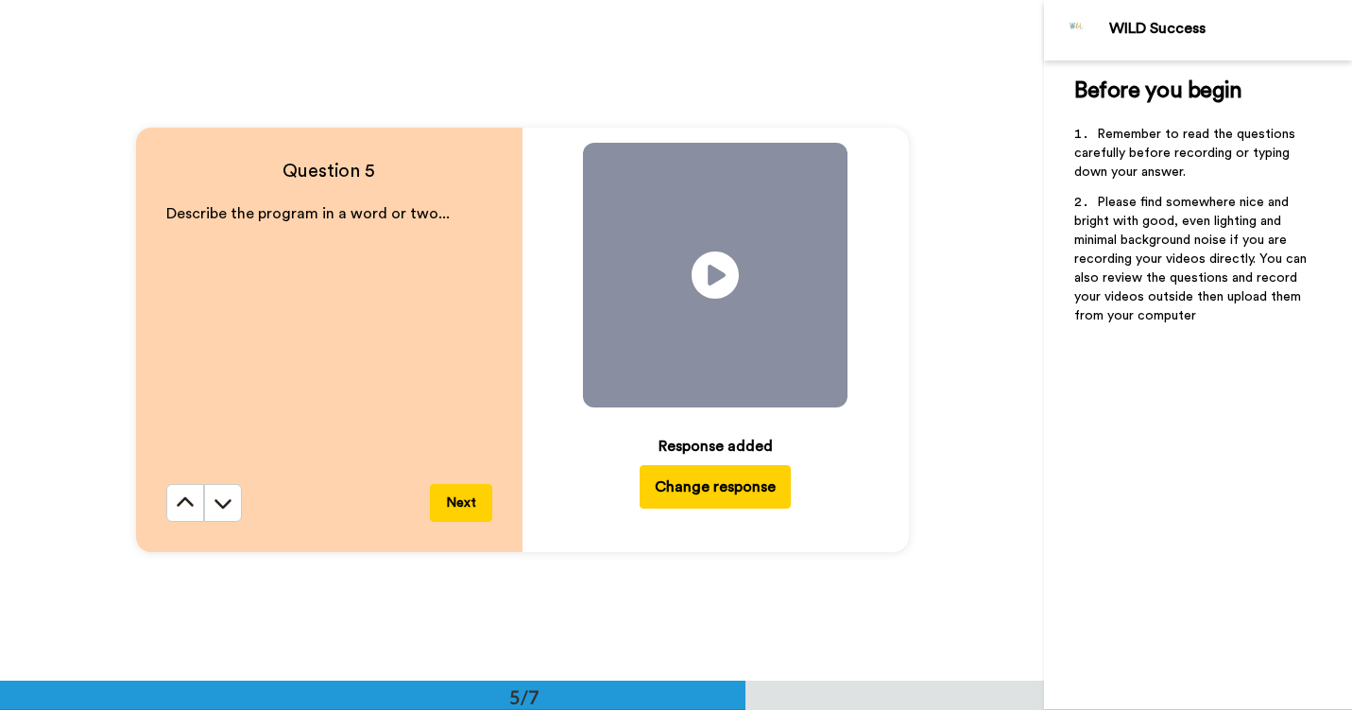
scroll to position [3403, 0]
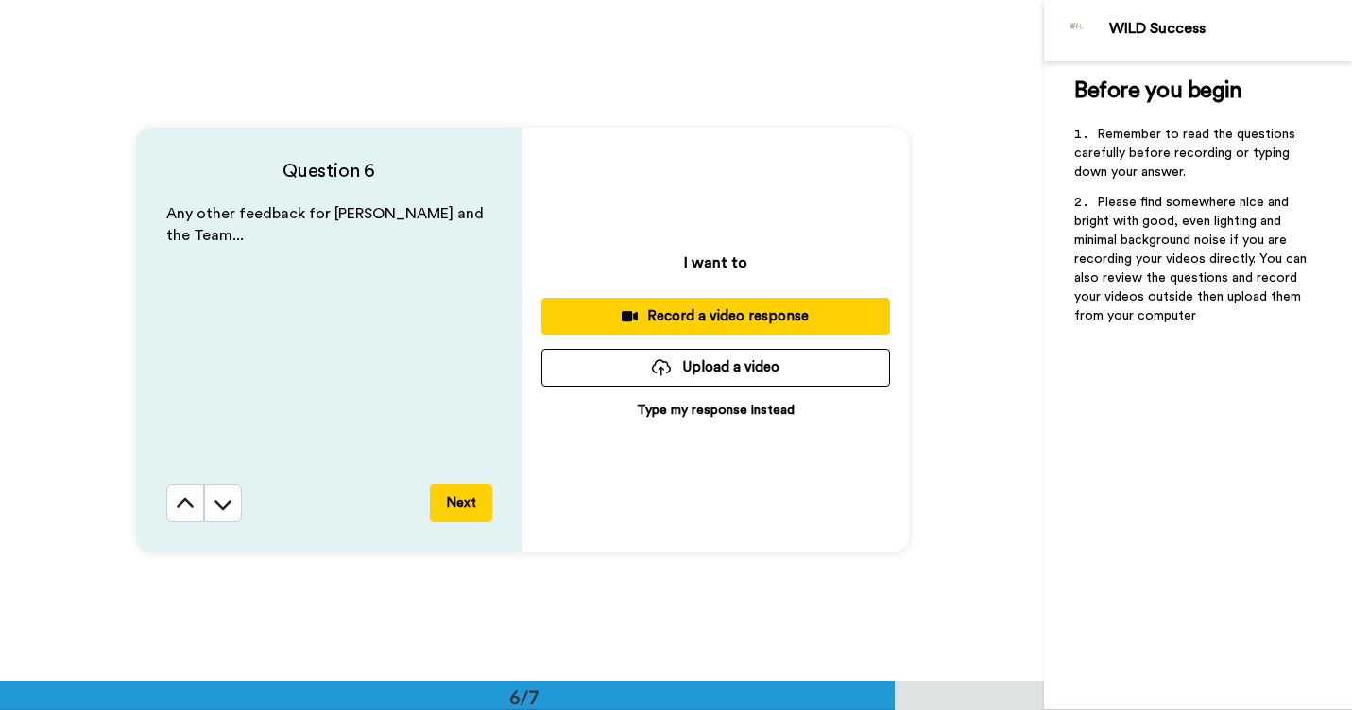
click at [696, 316] on div "Record a video response" at bounding box center [716, 316] width 318 height 20
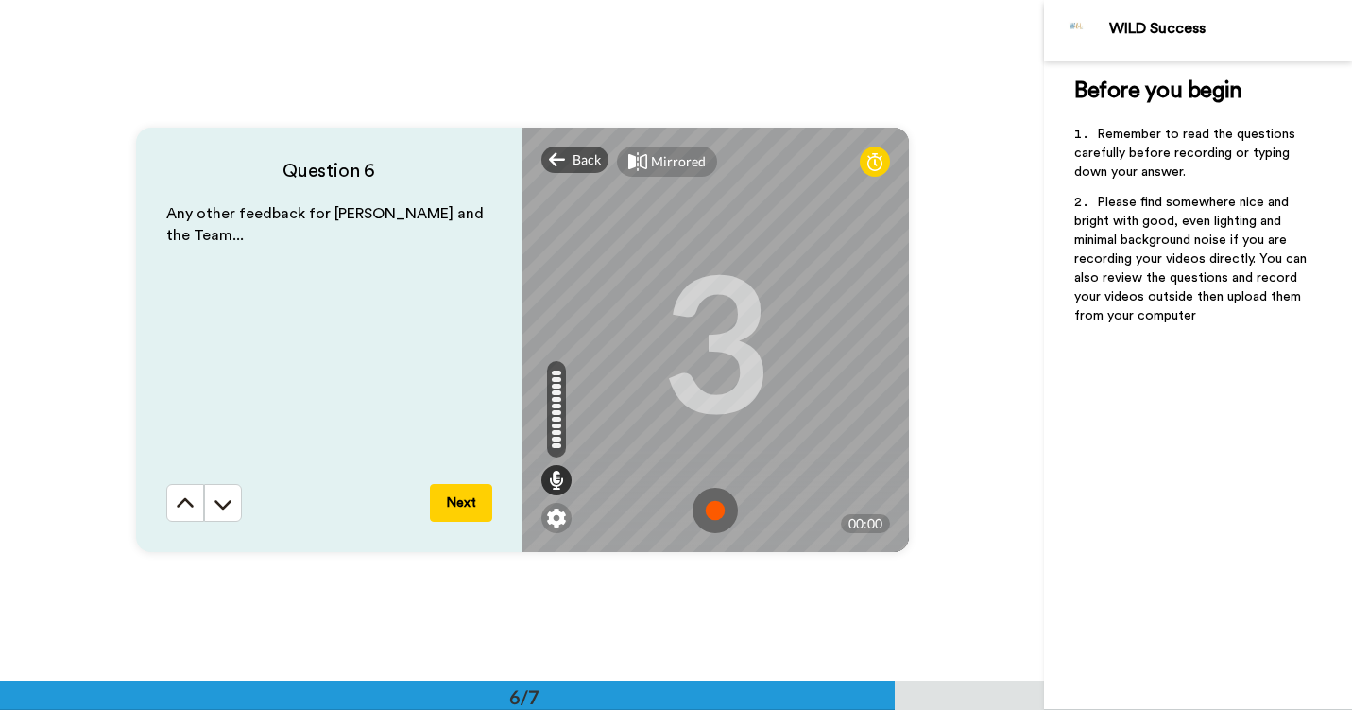
click at [713, 512] on img at bounding box center [715, 510] width 45 height 45
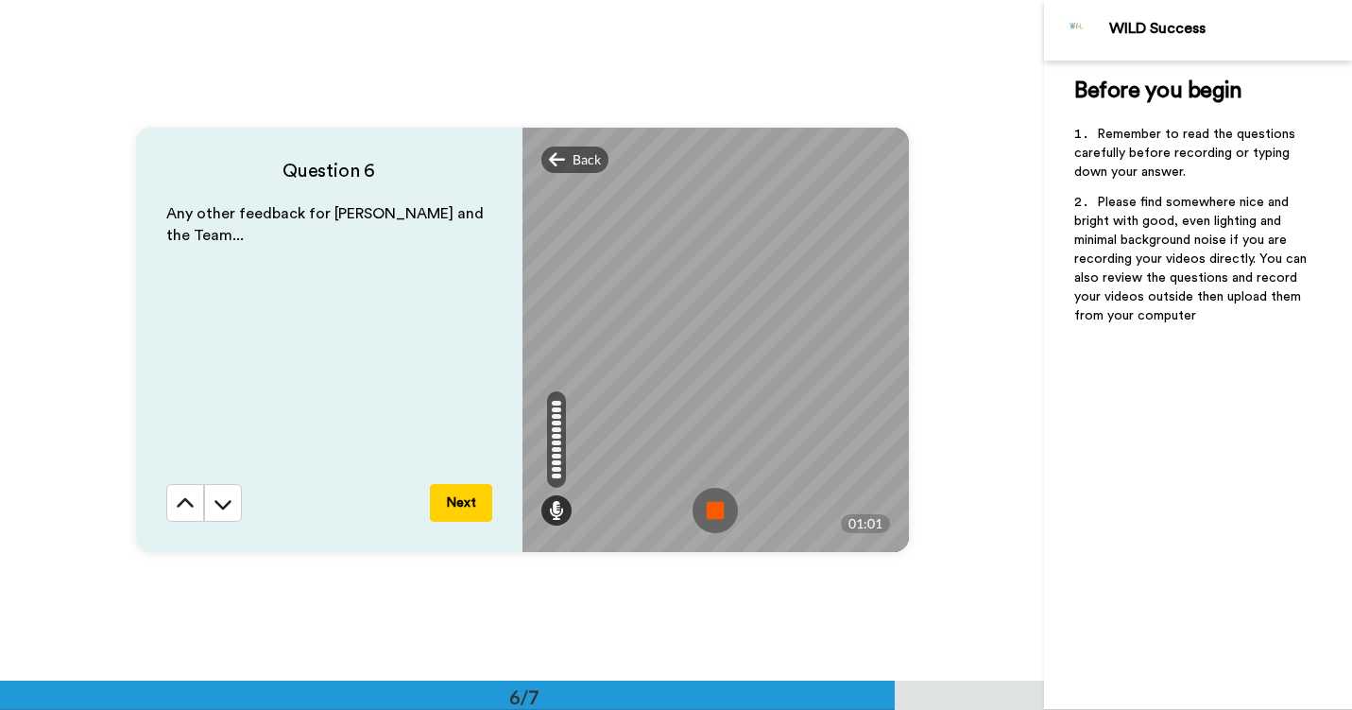
click at [714, 506] on img at bounding box center [715, 510] width 45 height 45
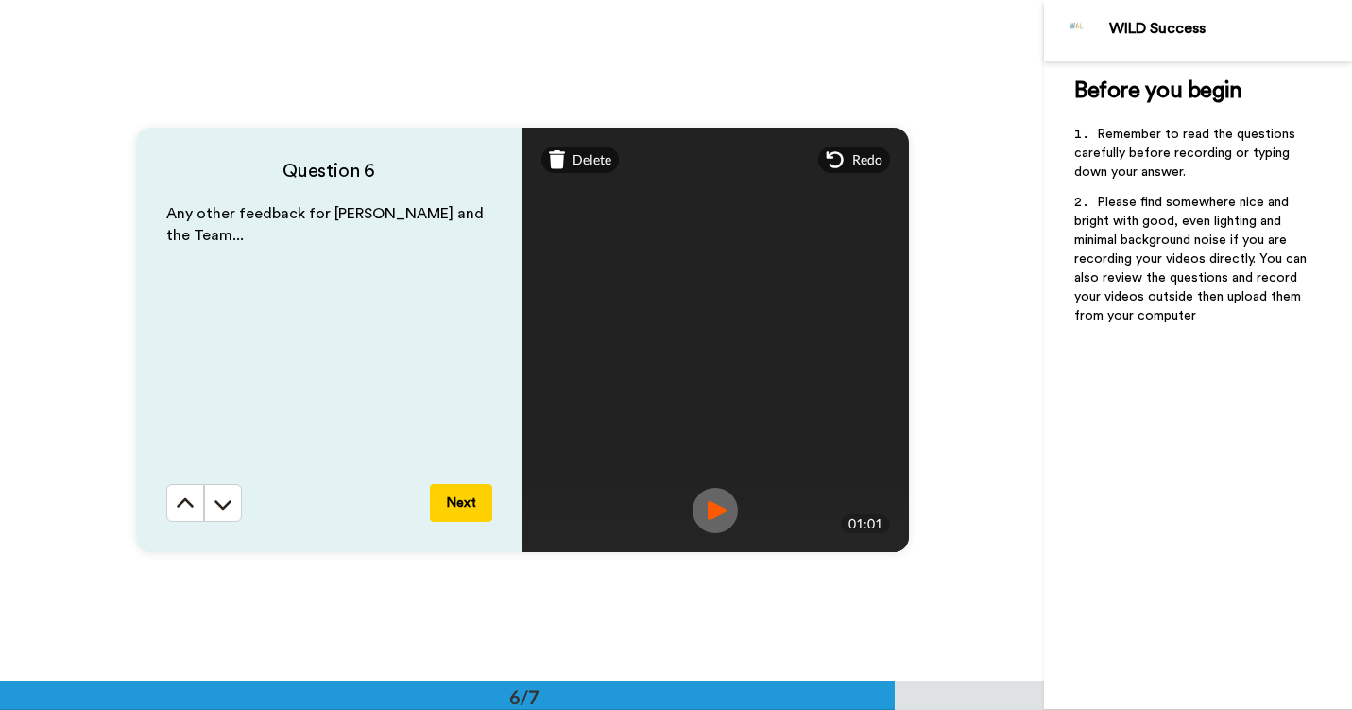
click at [465, 511] on button "Next" at bounding box center [461, 503] width 62 height 38
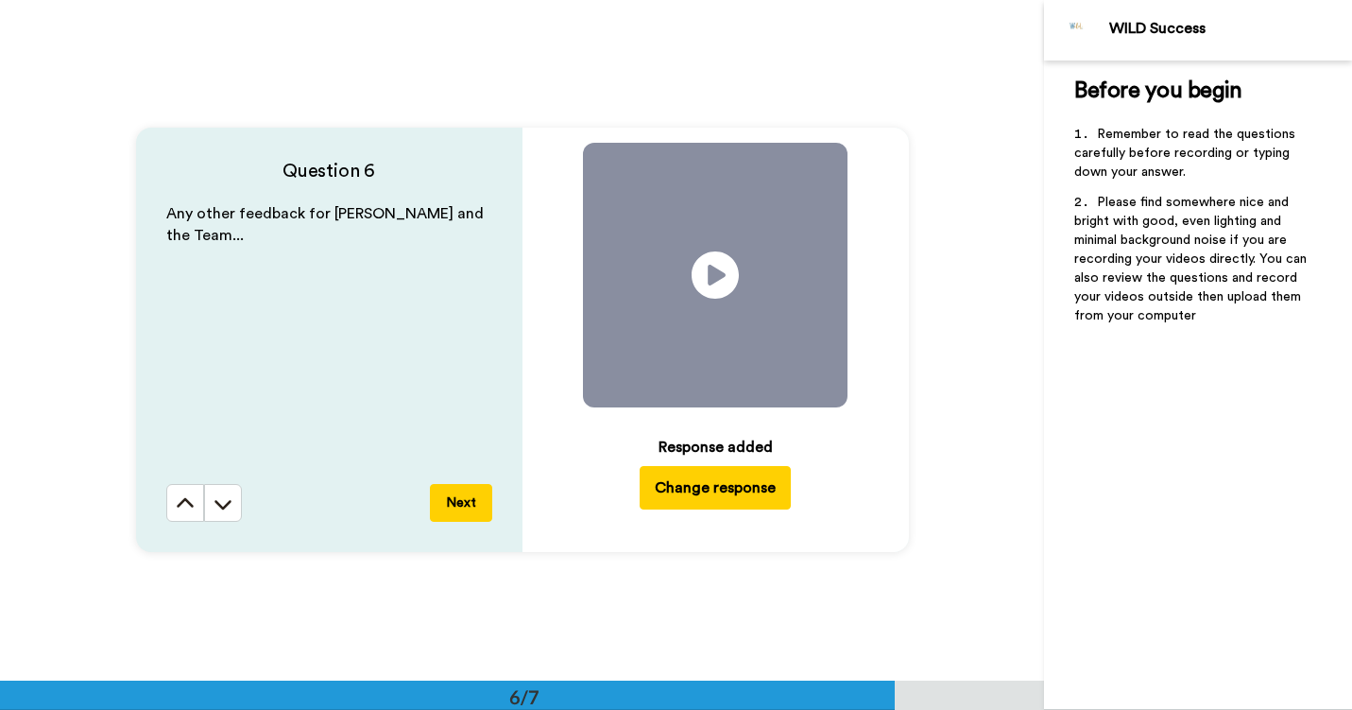
scroll to position [3932, 0]
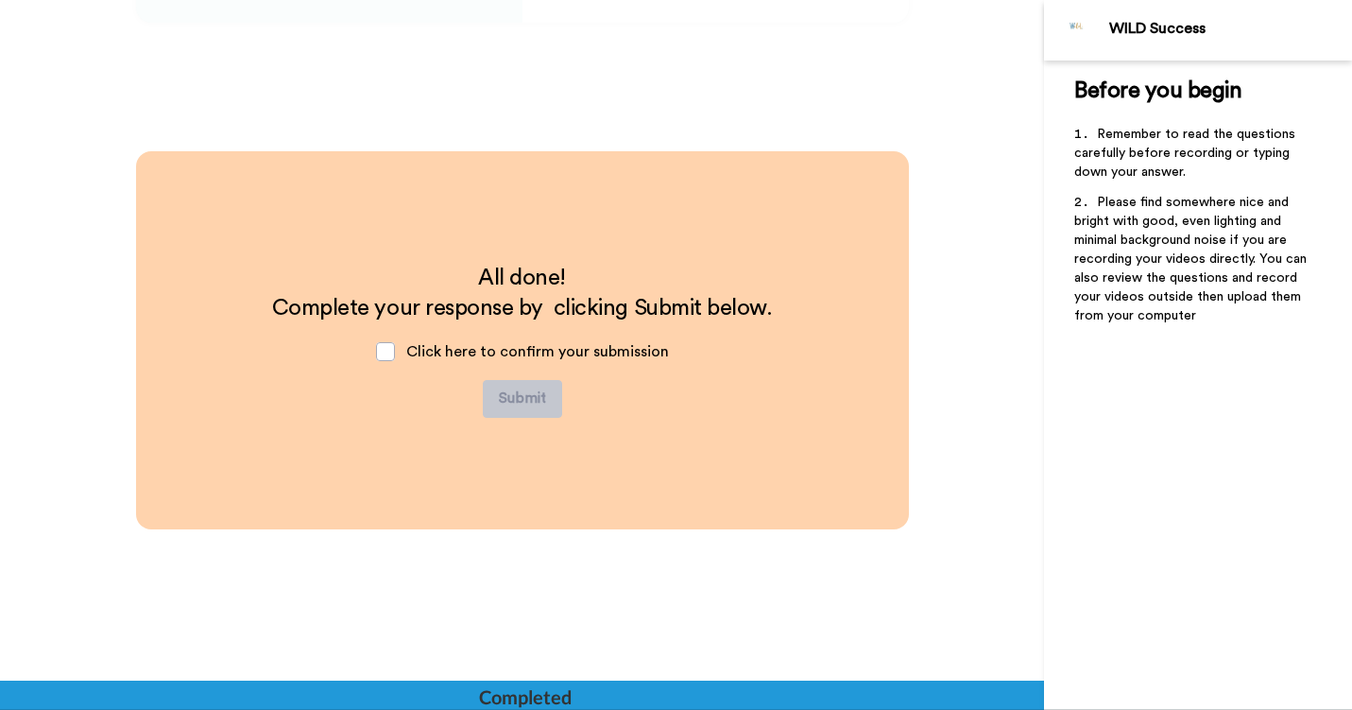
click at [421, 347] on span "Click here to confirm your submission" at bounding box center [537, 351] width 263 height 15
click at [387, 350] on span at bounding box center [385, 351] width 19 height 19
click at [521, 396] on button "Submit" at bounding box center [522, 399] width 79 height 38
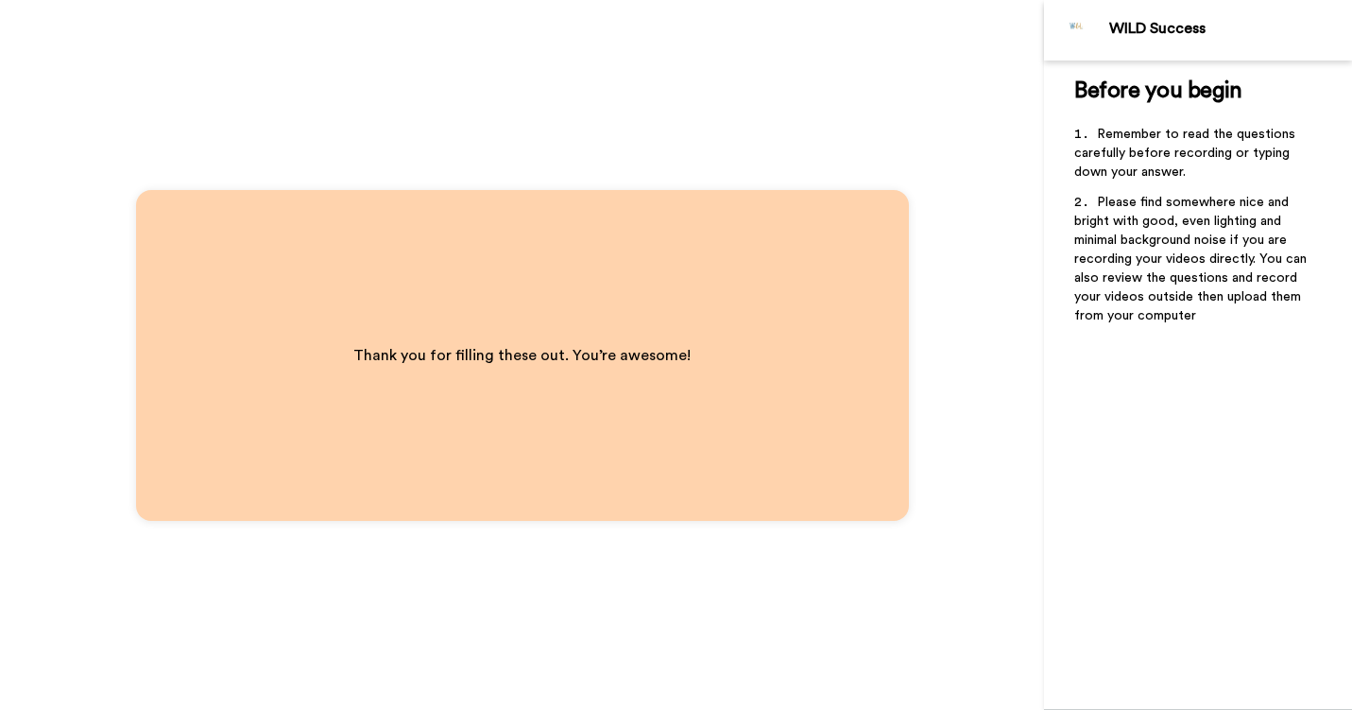
click at [538, 445] on div "Thank you for filling these out. You’re awesome!" at bounding box center [522, 355] width 773 height 331
click at [515, 532] on div "Thank you for filling these out. You’re awesome!" at bounding box center [522, 355] width 1044 height 710
